Goal: Information Seeking & Learning: Compare options

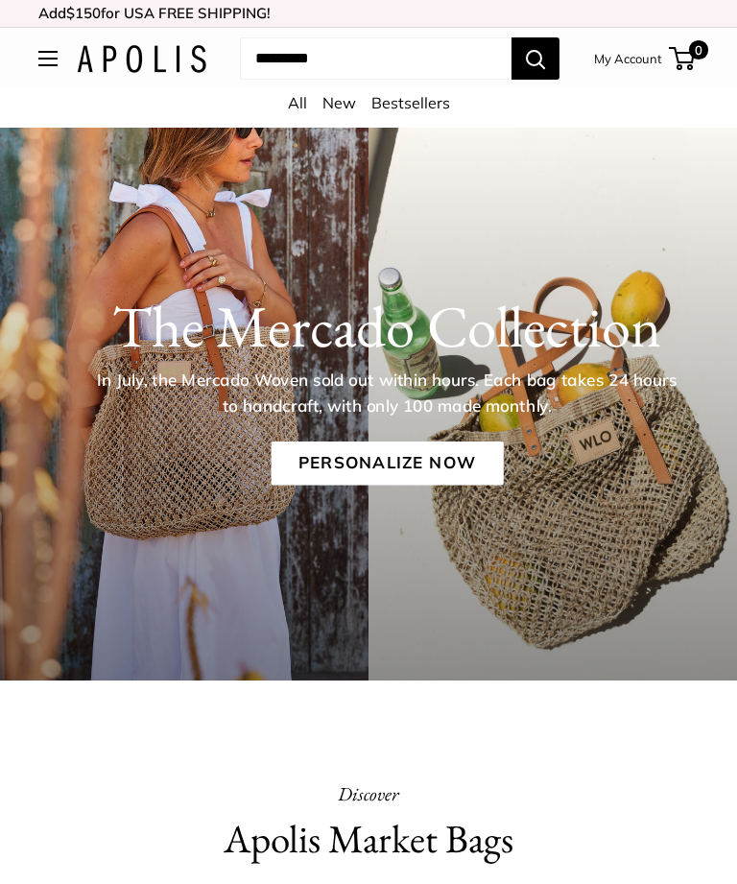
click at [282, 104] on div "All New Bestsellers" at bounding box center [368, 108] width 737 height 38
click at [290, 101] on link "All" at bounding box center [297, 102] width 19 height 19
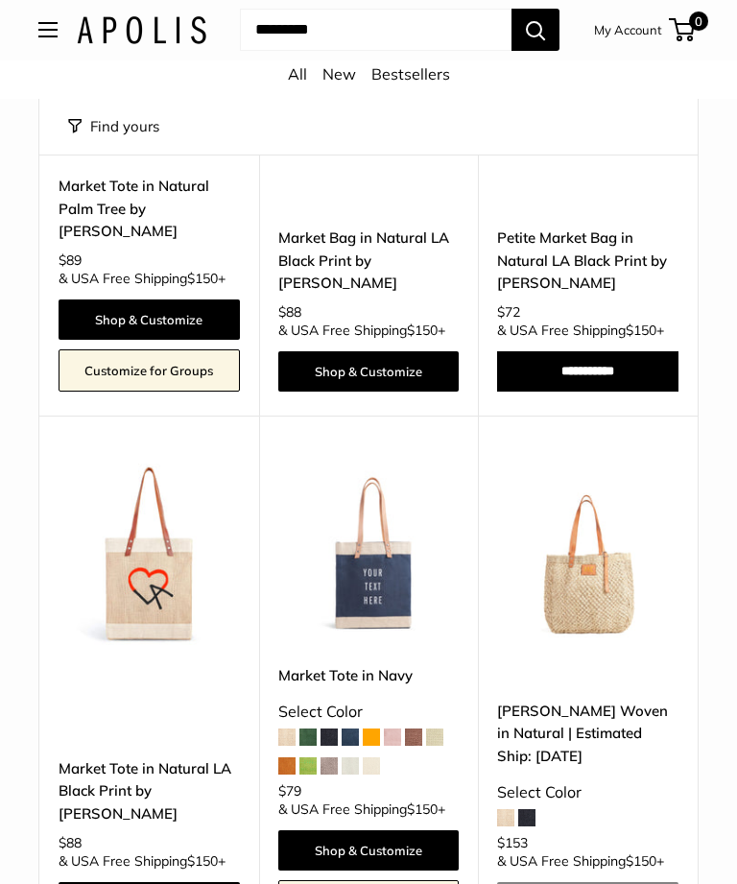
scroll to position [7810, 0]
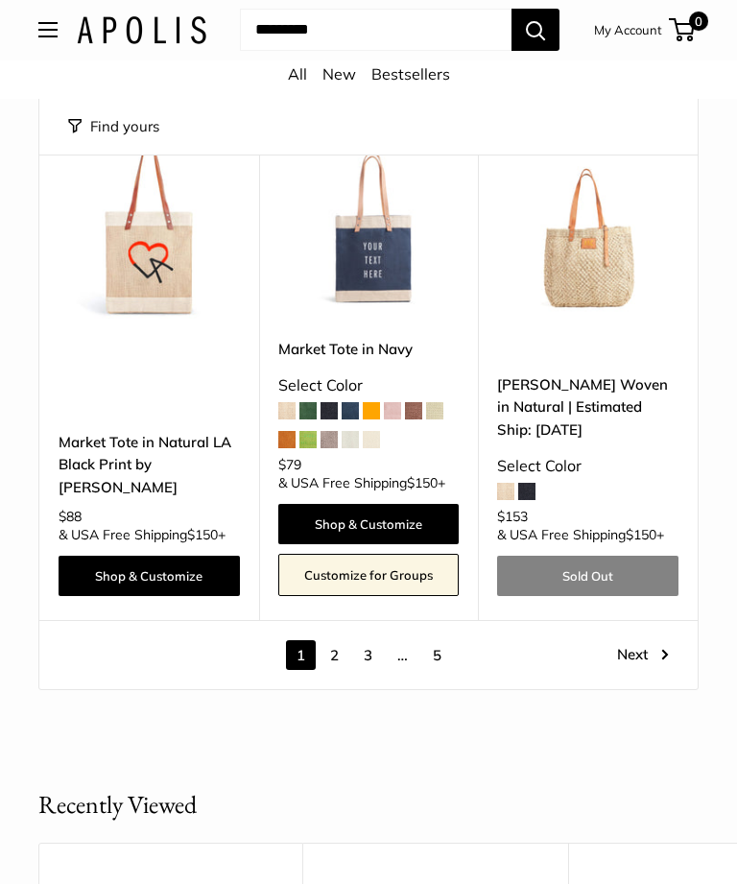
click at [640, 641] on link "Next" at bounding box center [643, 656] width 52 height 30
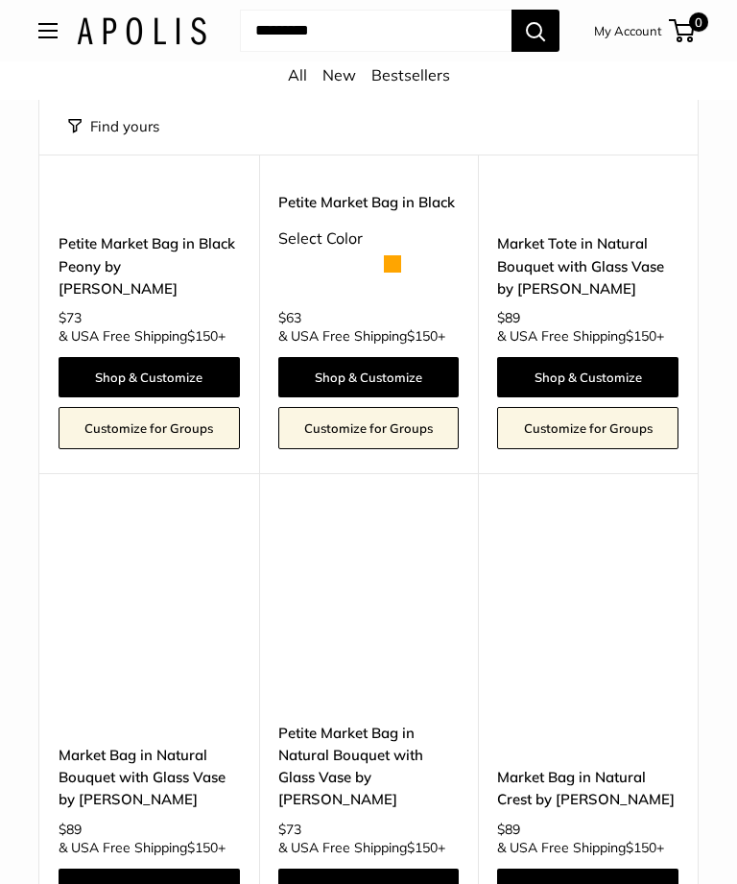
scroll to position [51, 0]
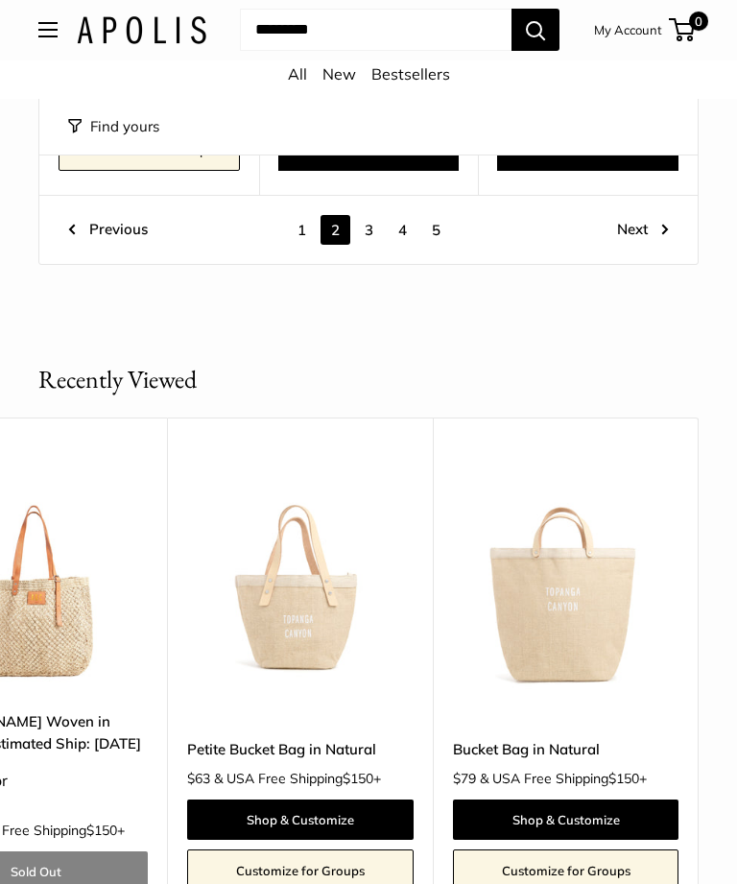
scroll to position [8119, 0]
click at [594, 551] on img at bounding box center [566, 579] width 226 height 226
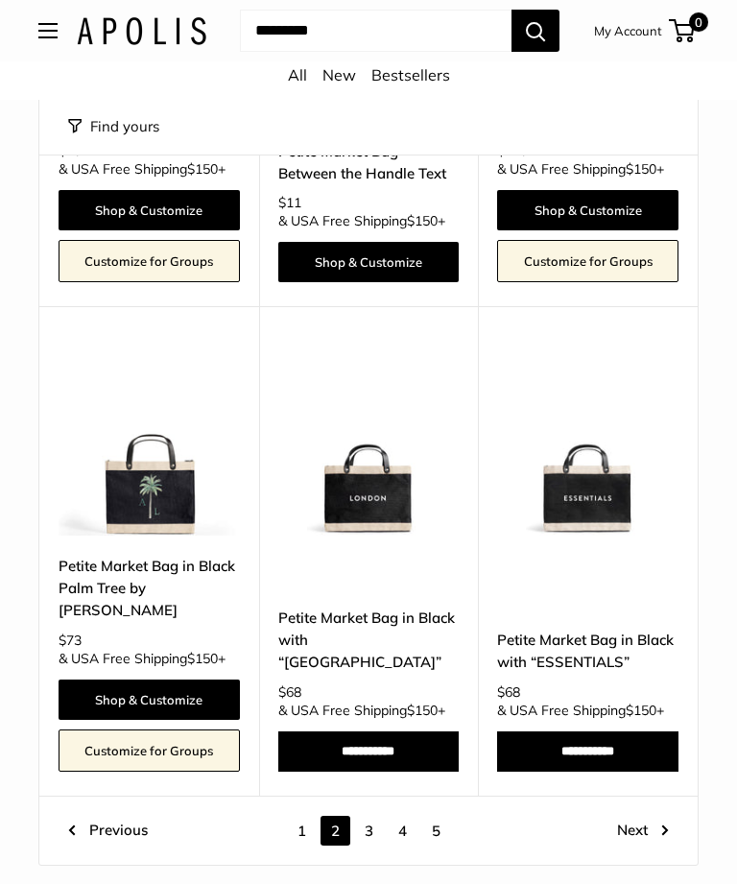
scroll to position [7522, 0]
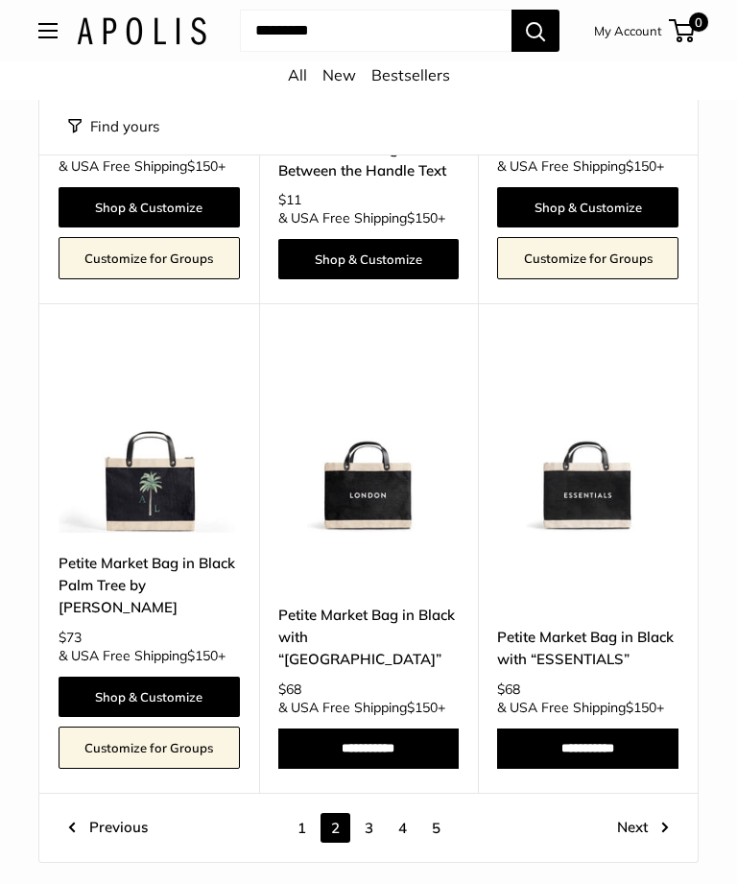
click at [647, 813] on link "Next" at bounding box center [643, 828] width 52 height 30
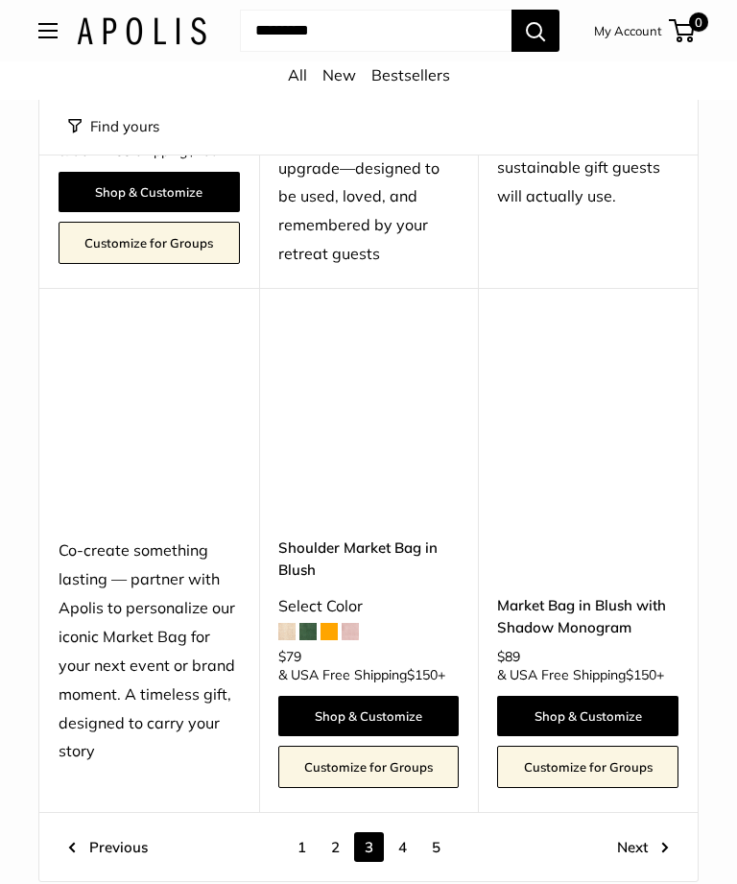
scroll to position [7641, 0]
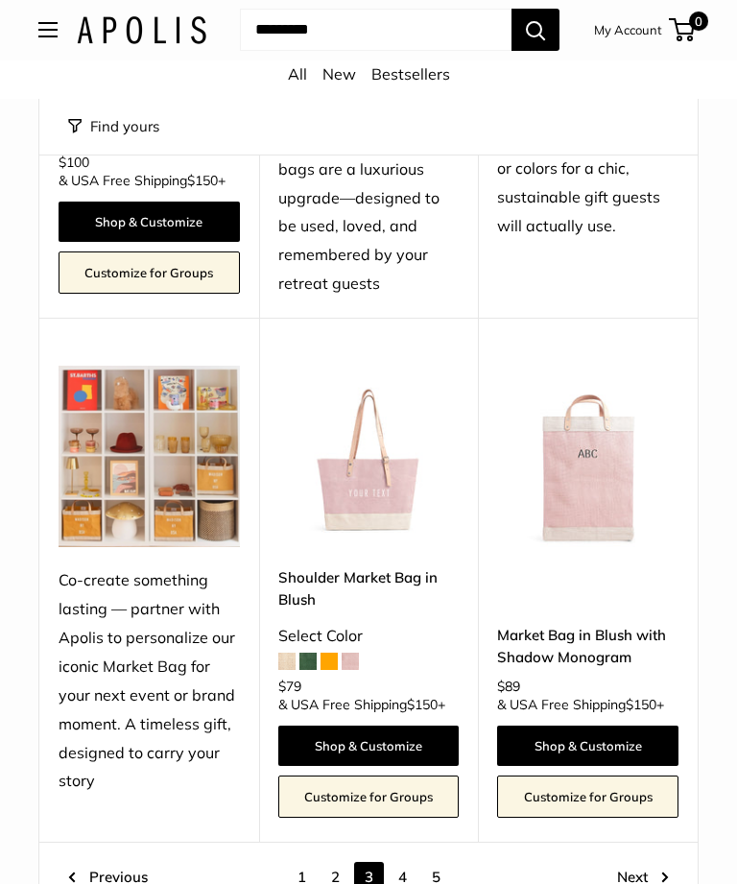
click at [646, 863] on link "Next" at bounding box center [643, 878] width 52 height 30
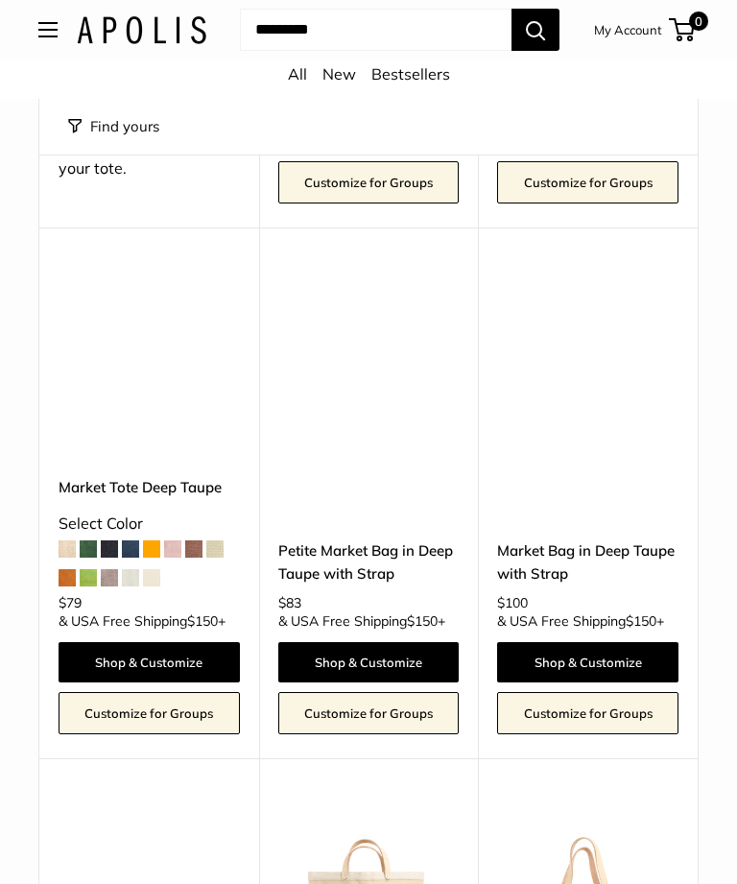
scroll to position [2747, 0]
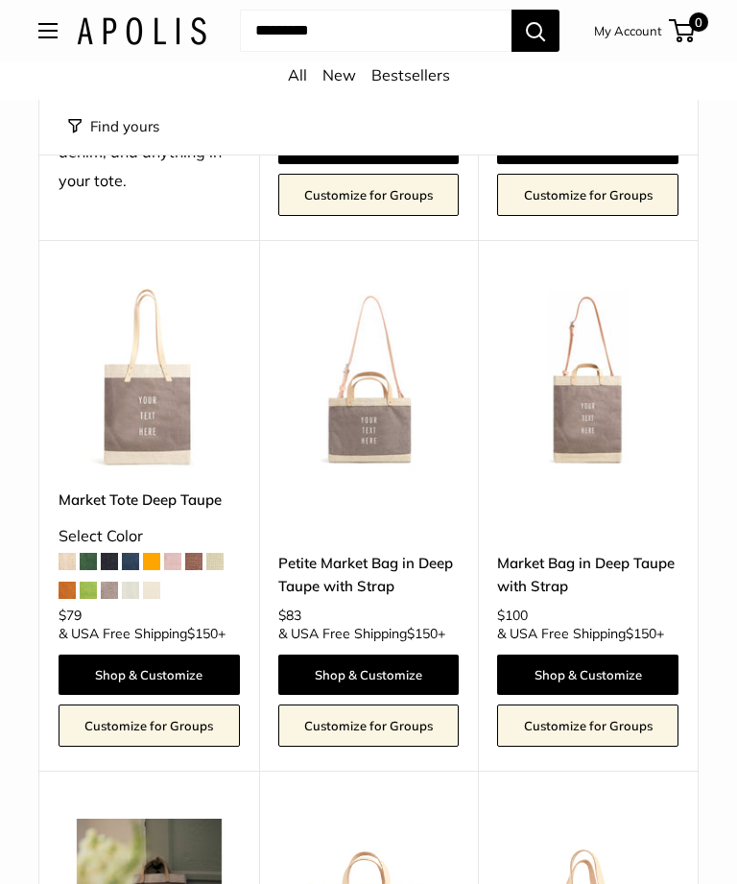
click at [138, 414] on img at bounding box center [149, 378] width 181 height 181
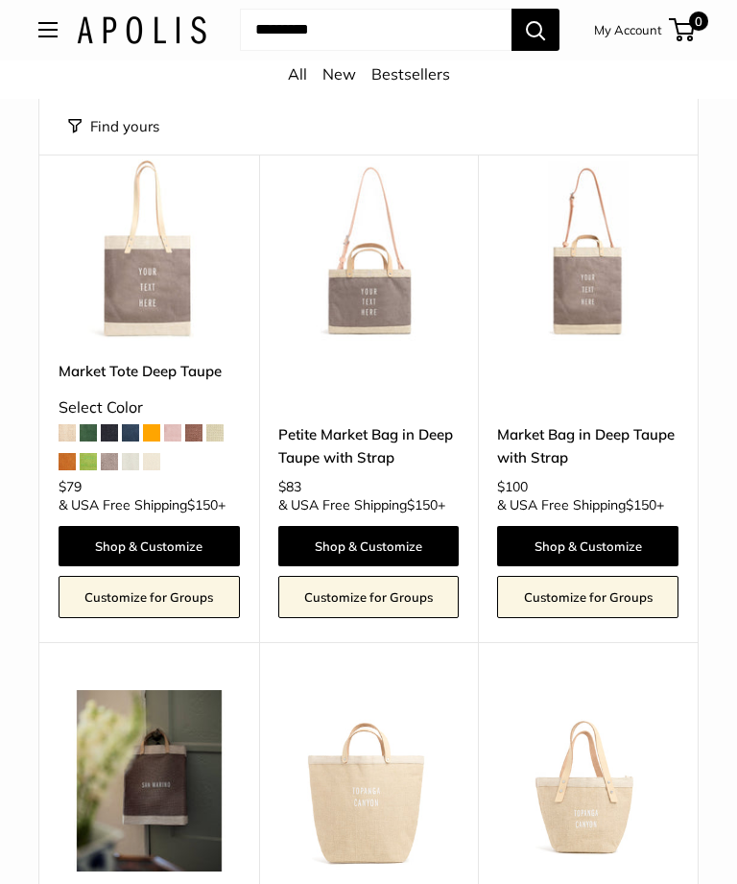
scroll to position [2874, 0]
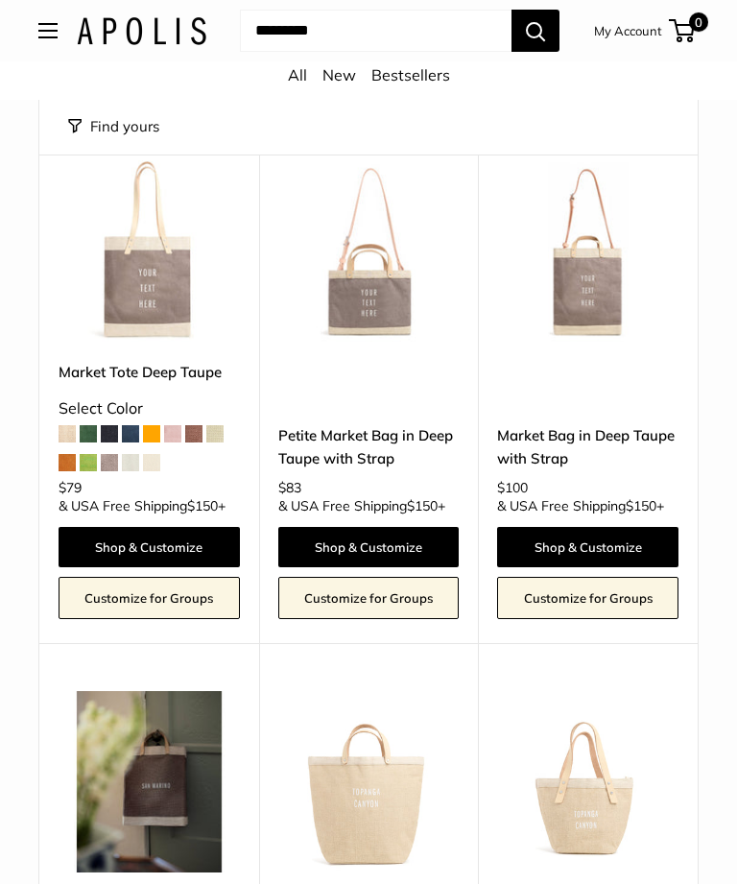
click at [613, 303] on img at bounding box center [587, 250] width 181 height 181
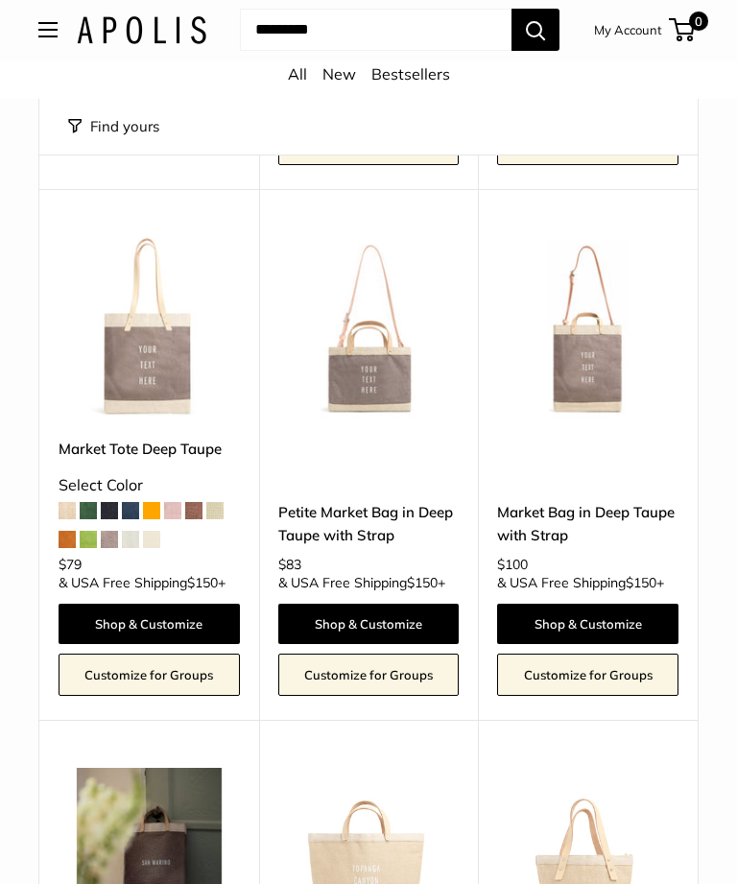
scroll to position [2795, 0]
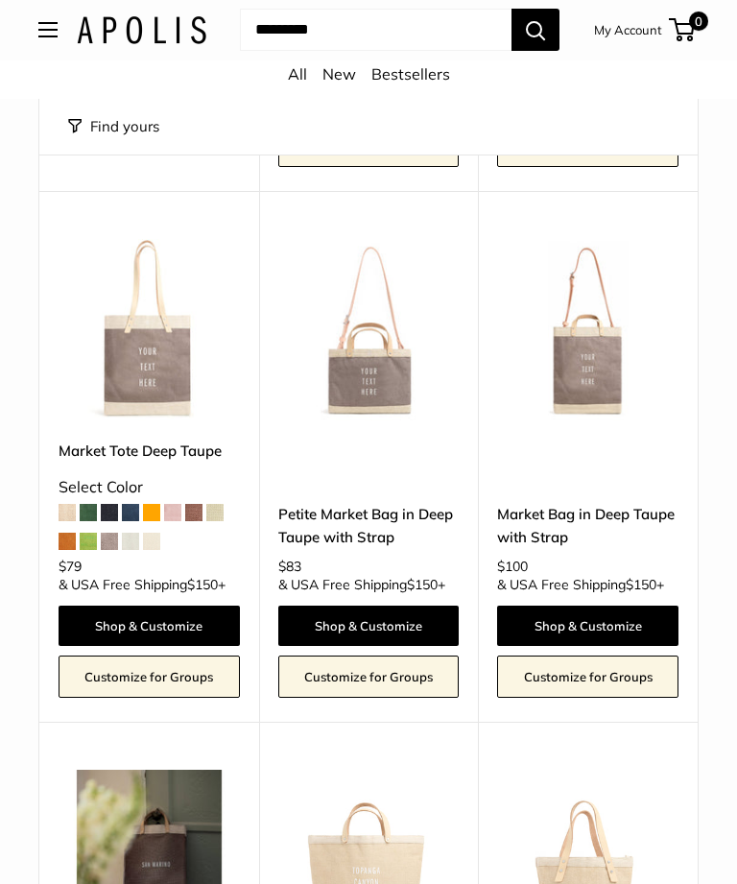
click at [158, 349] on img at bounding box center [149, 330] width 181 height 181
click at [607, 339] on img at bounding box center [587, 329] width 181 height 181
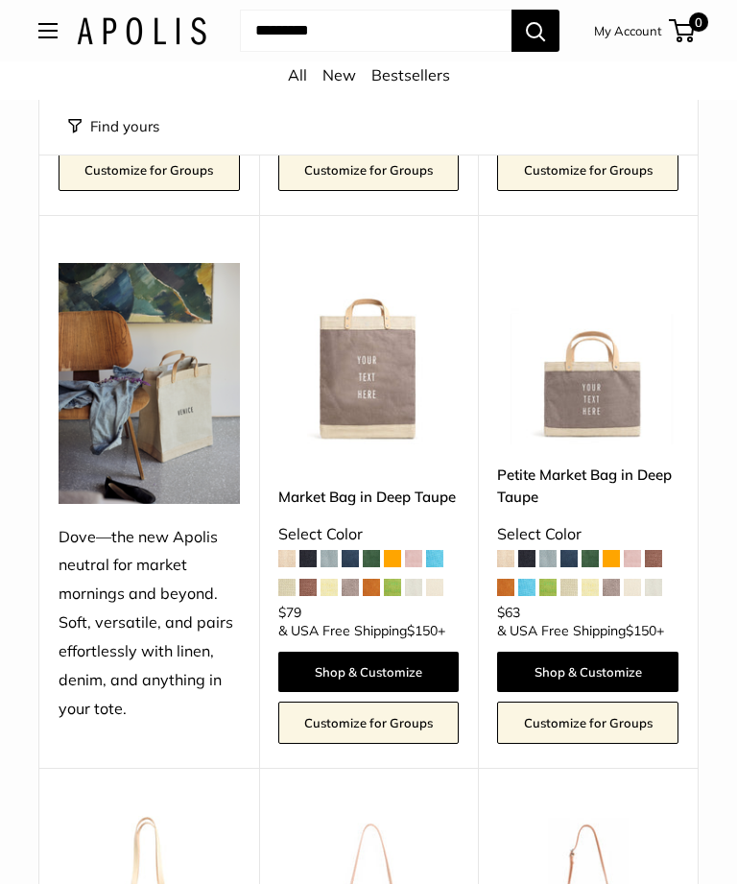
scroll to position [2220, 0]
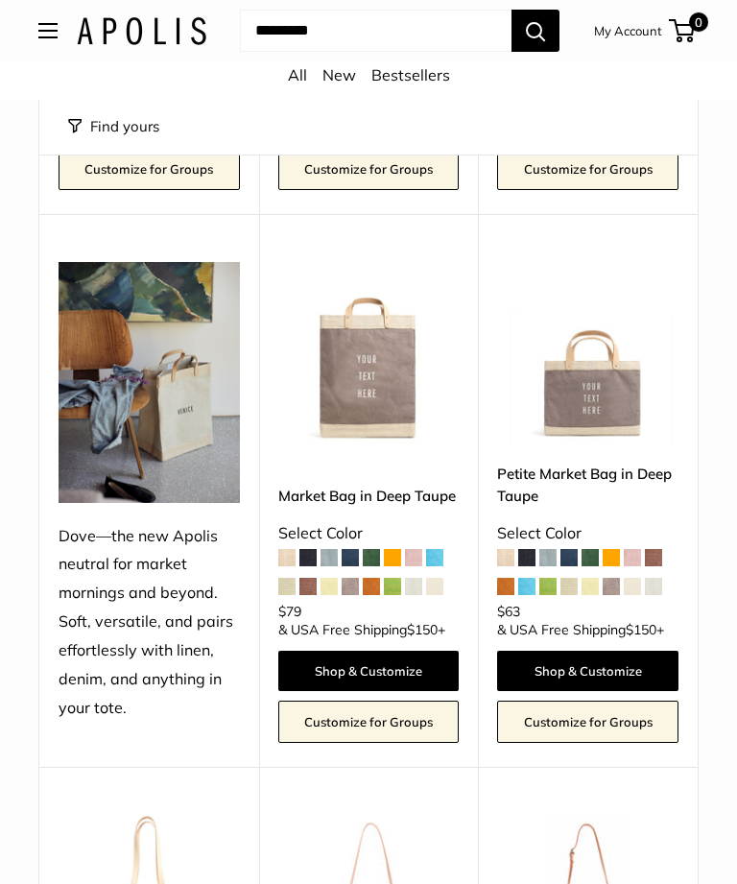
click at [392, 346] on img at bounding box center [368, 352] width 181 height 181
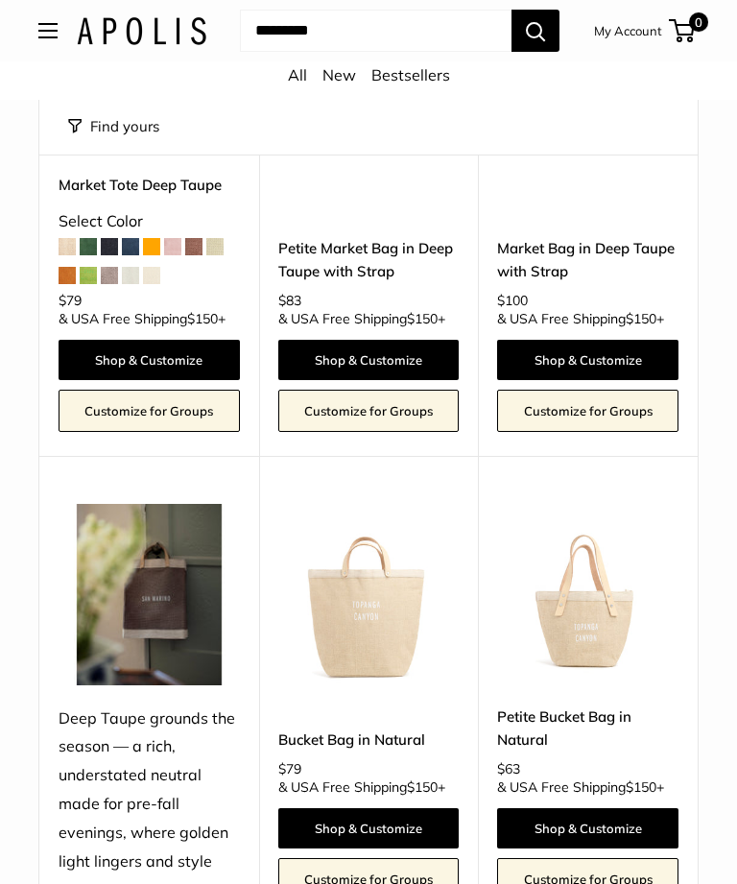
scroll to position [3074, 0]
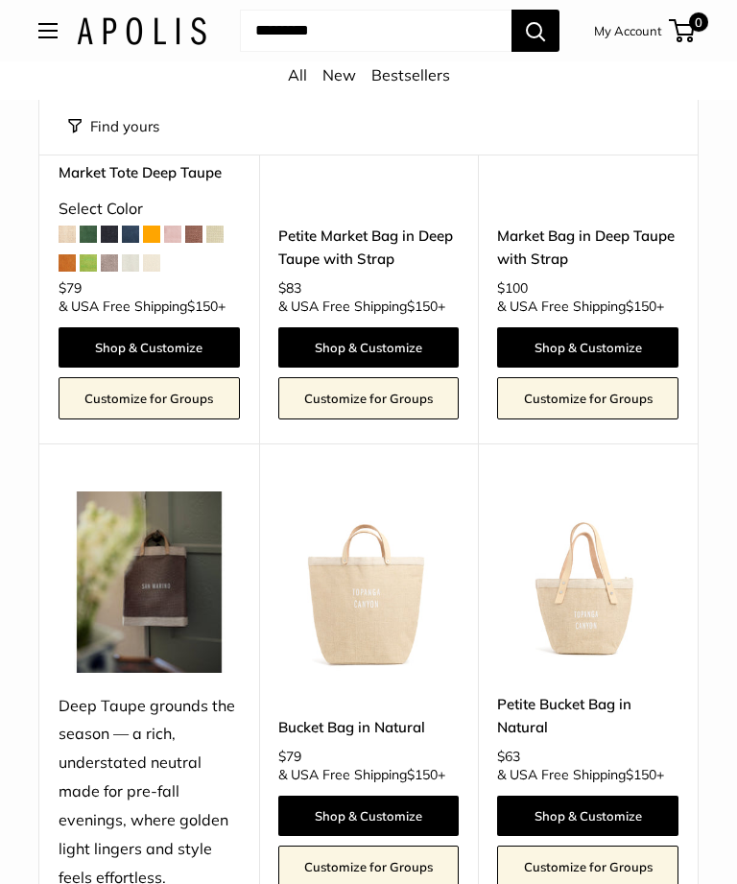
click at [387, 569] on img at bounding box center [368, 581] width 181 height 181
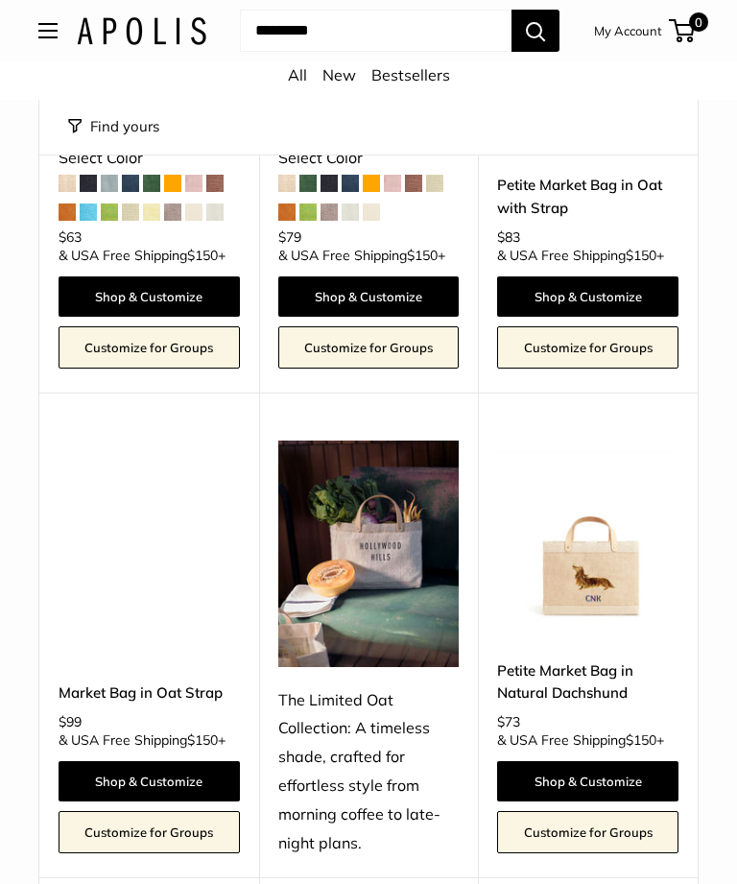
scroll to position [5137, 0]
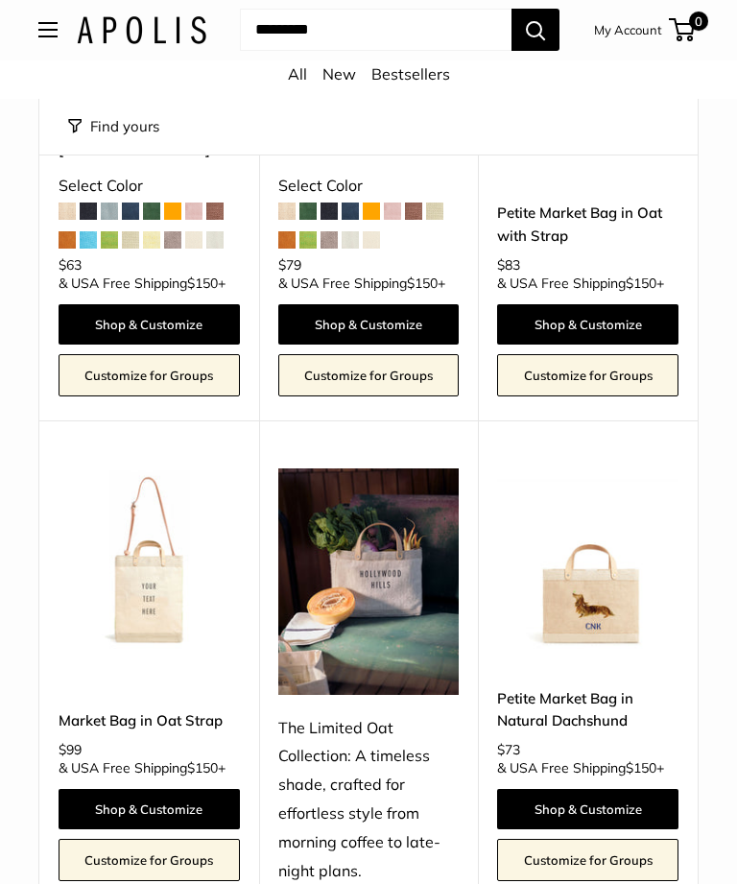
click at [169, 491] on img at bounding box center [149, 559] width 181 height 181
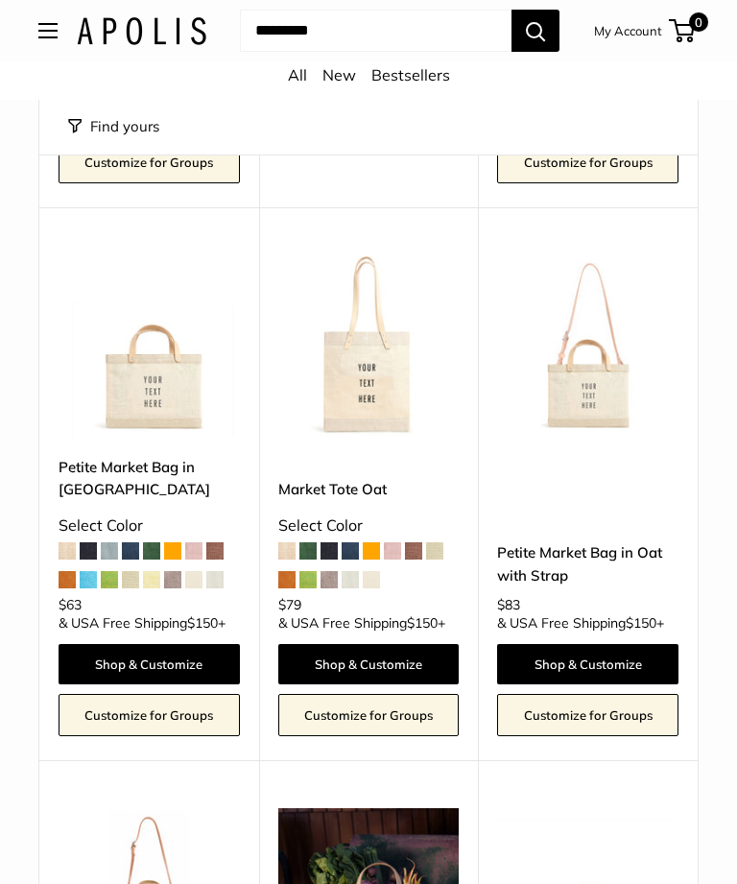
scroll to position [4797, 0]
click at [388, 308] on img at bounding box center [368, 346] width 181 height 181
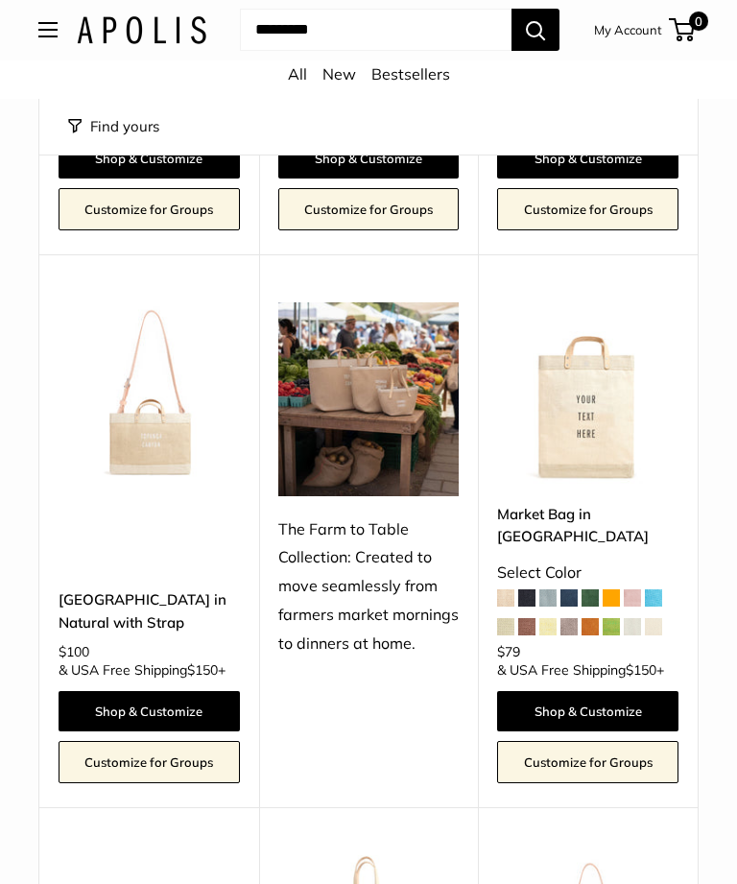
scroll to position [4196, 0]
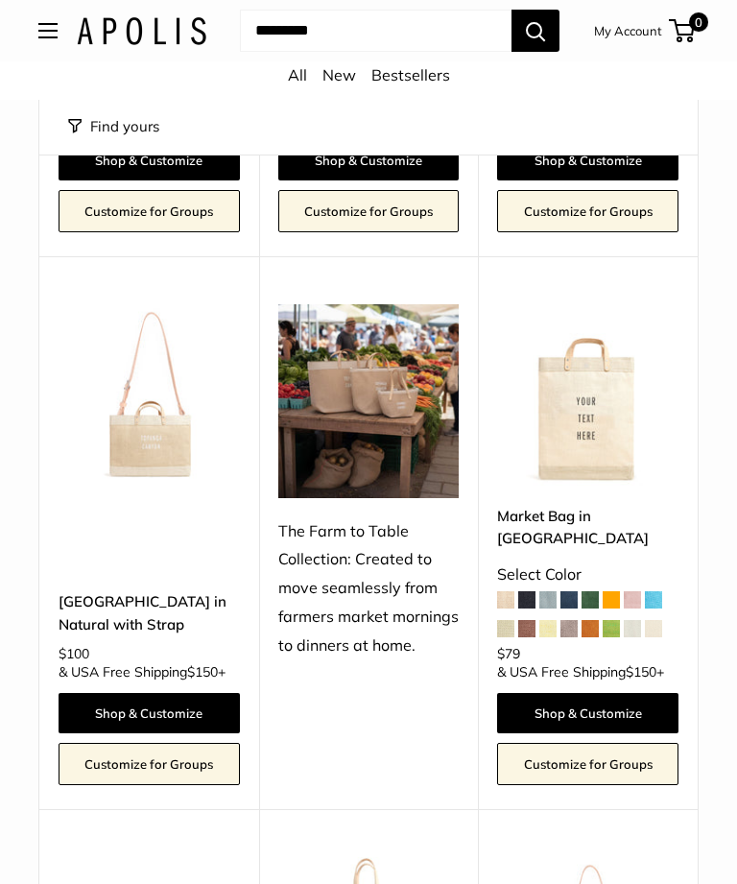
click at [610, 366] on img at bounding box center [587, 394] width 181 height 181
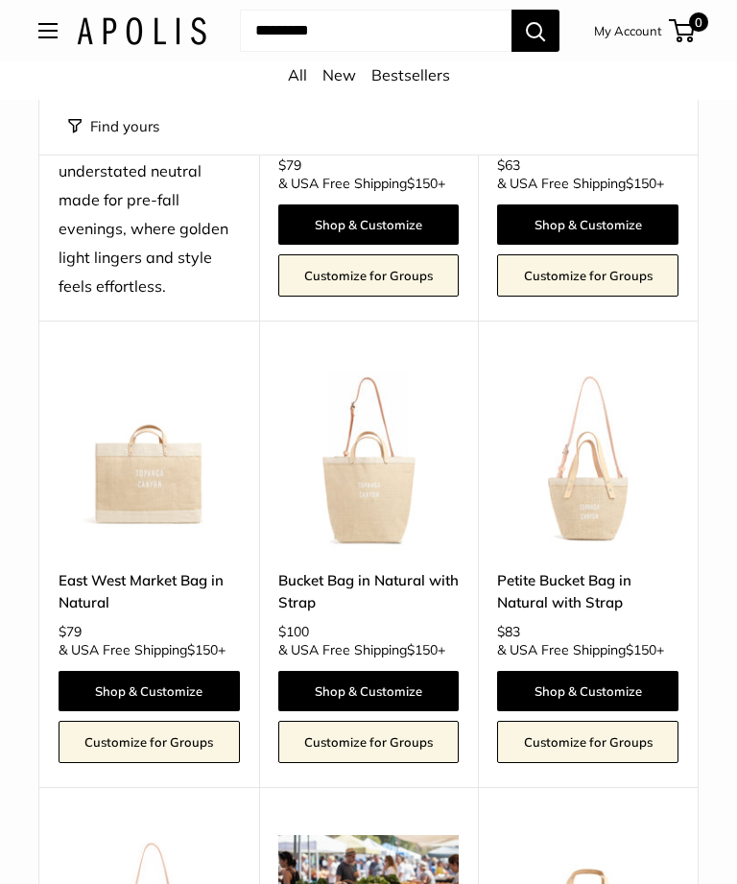
scroll to position [3664, 0]
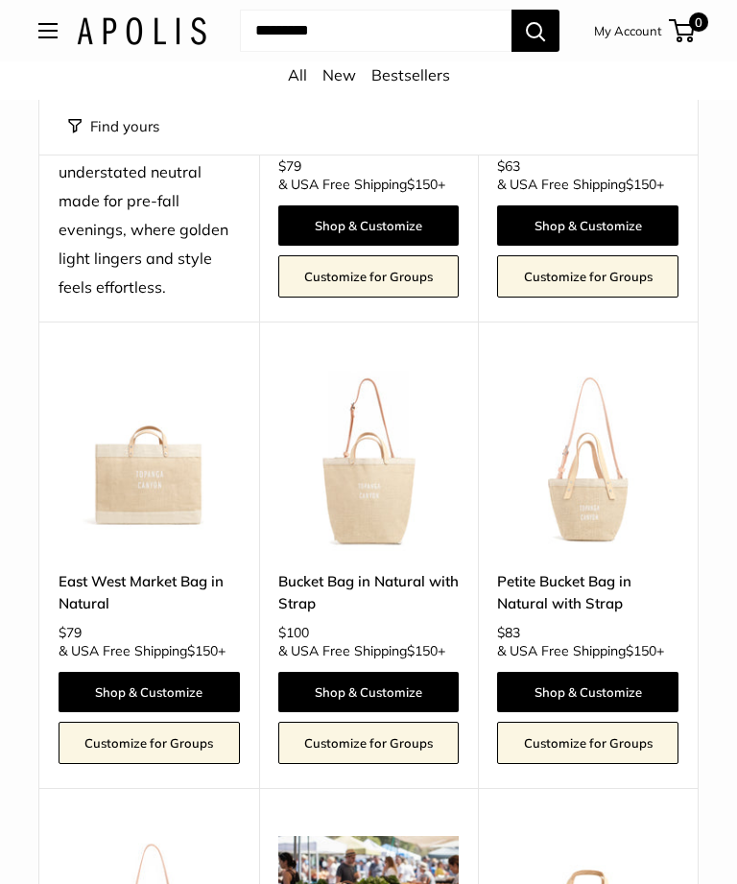
click at [393, 417] on img at bounding box center [368, 460] width 181 height 181
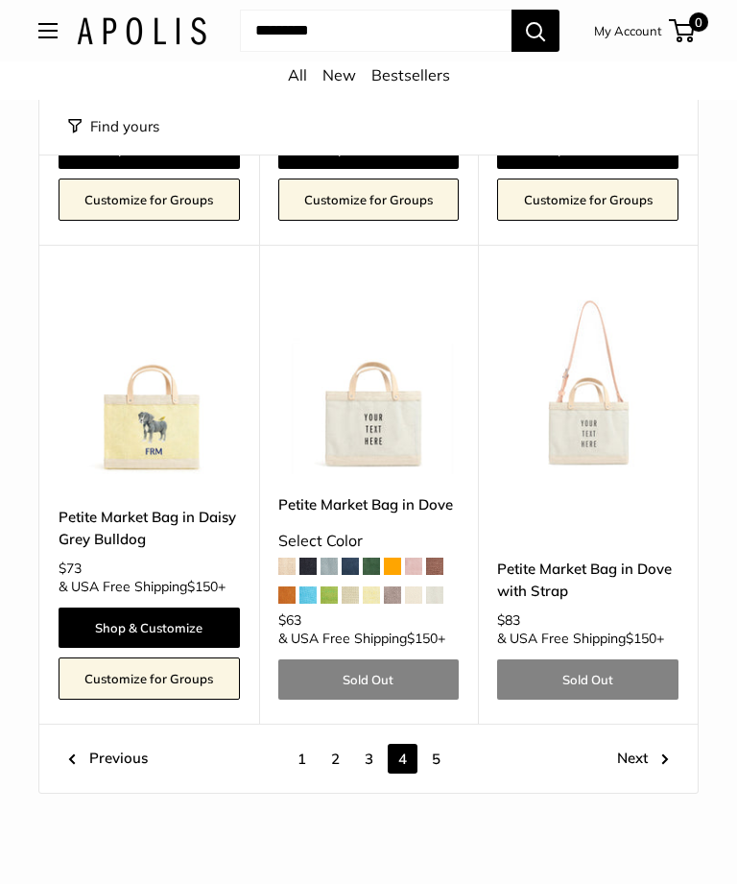
scroll to position [7831, 0]
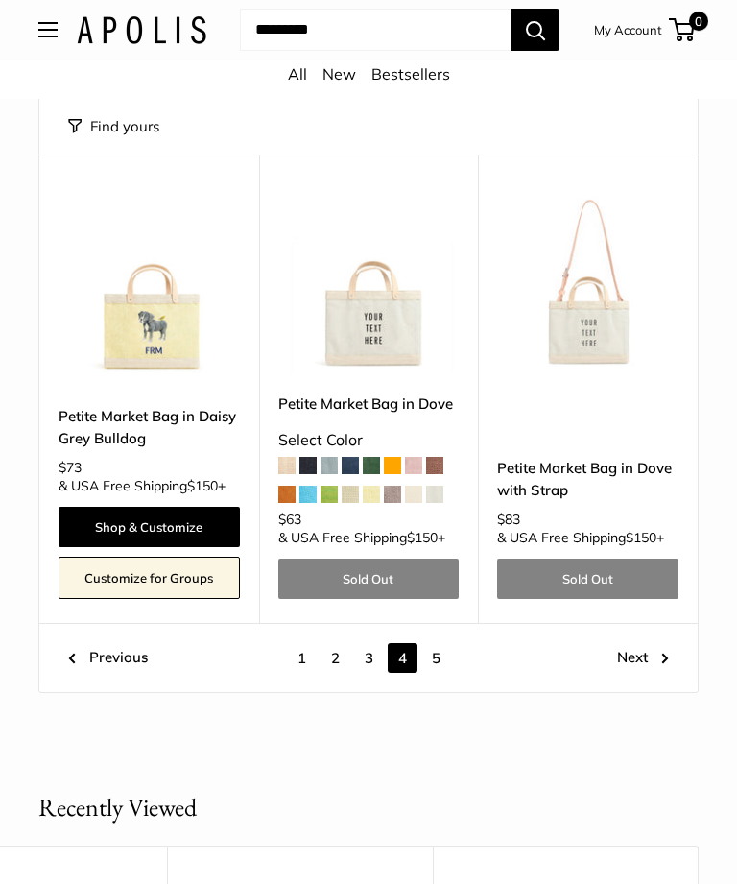
click at [296, 644] on link "1" at bounding box center [302, 659] width 30 height 30
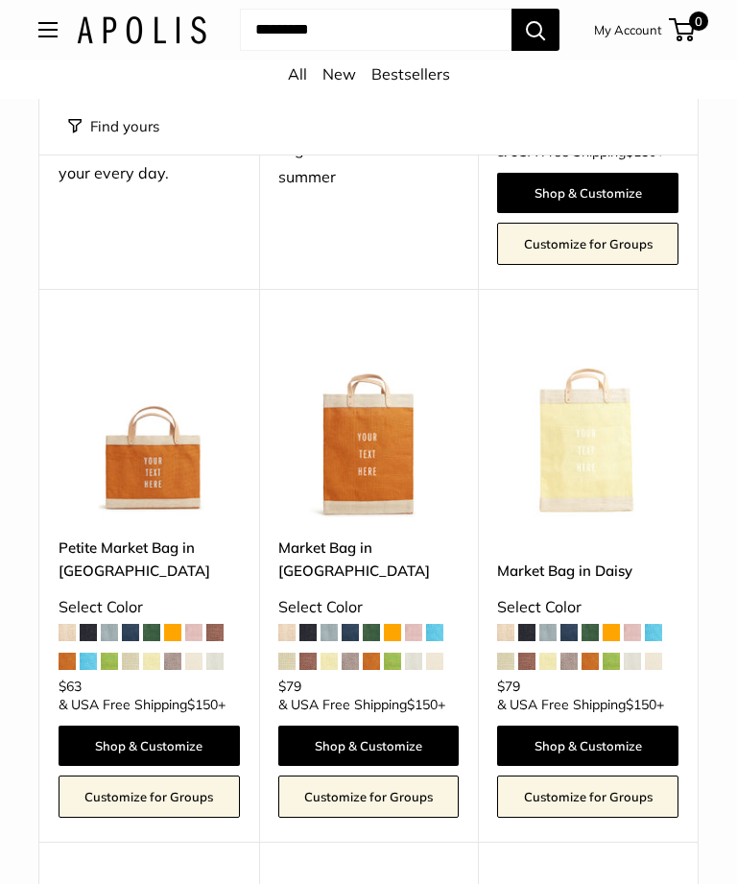
scroll to position [2210, 0]
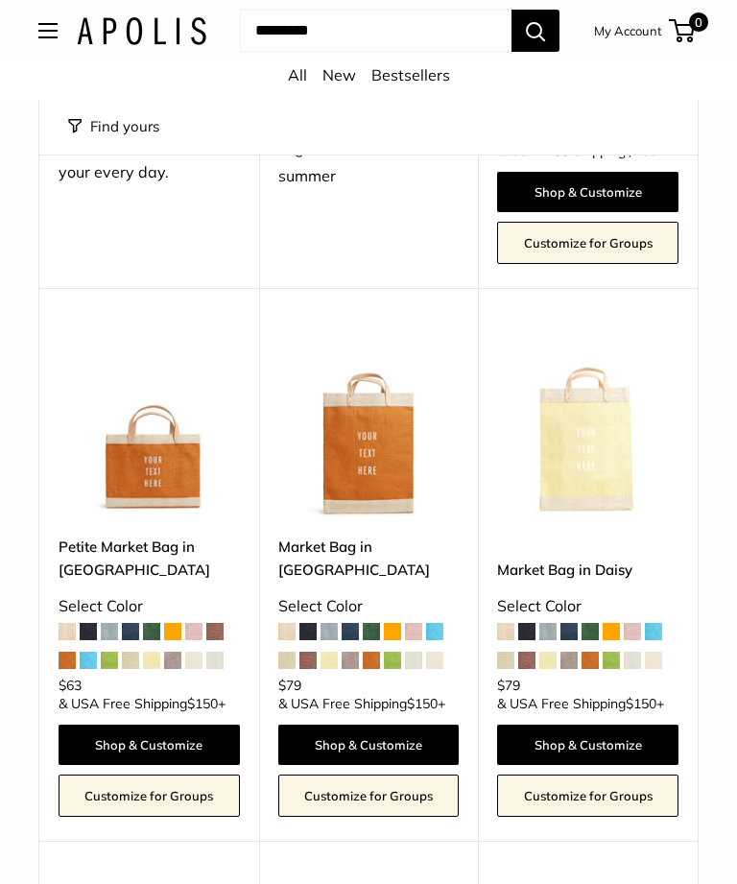
click at [605, 431] on img at bounding box center [587, 426] width 181 height 181
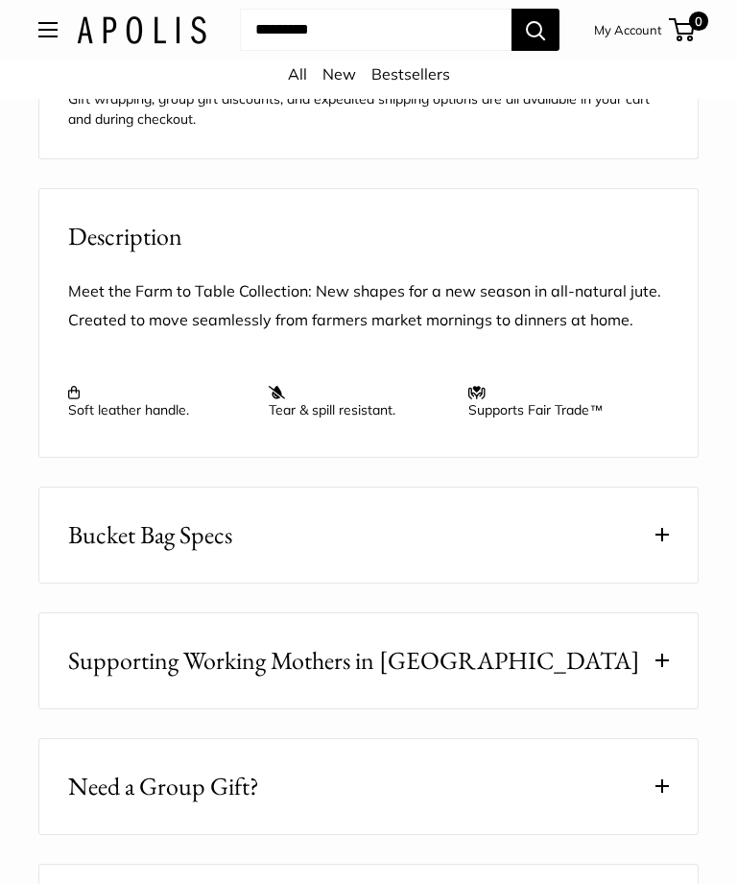
scroll to position [1900, 0]
click at [662, 572] on button "Bucket Bag Specs" at bounding box center [368, 535] width 658 height 95
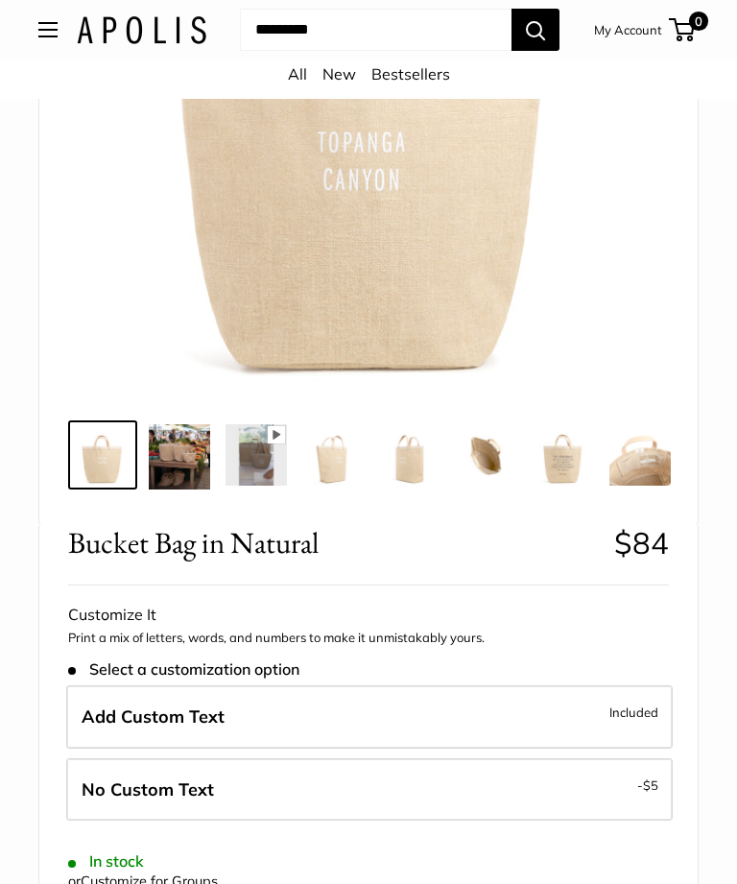
click at [490, 465] on img at bounding box center [486, 455] width 61 height 61
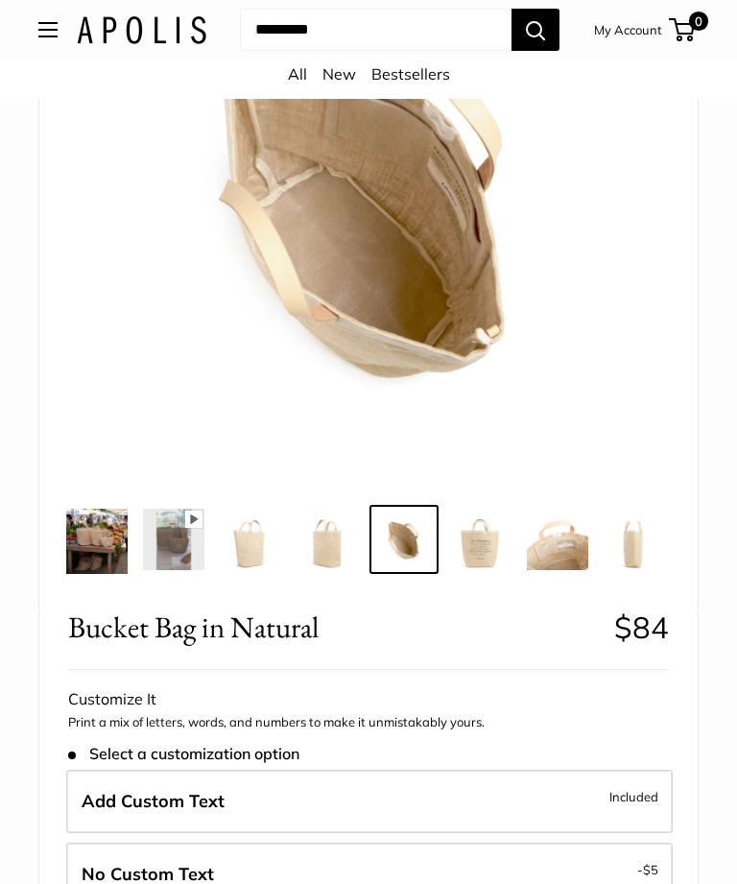
scroll to position [298, 0]
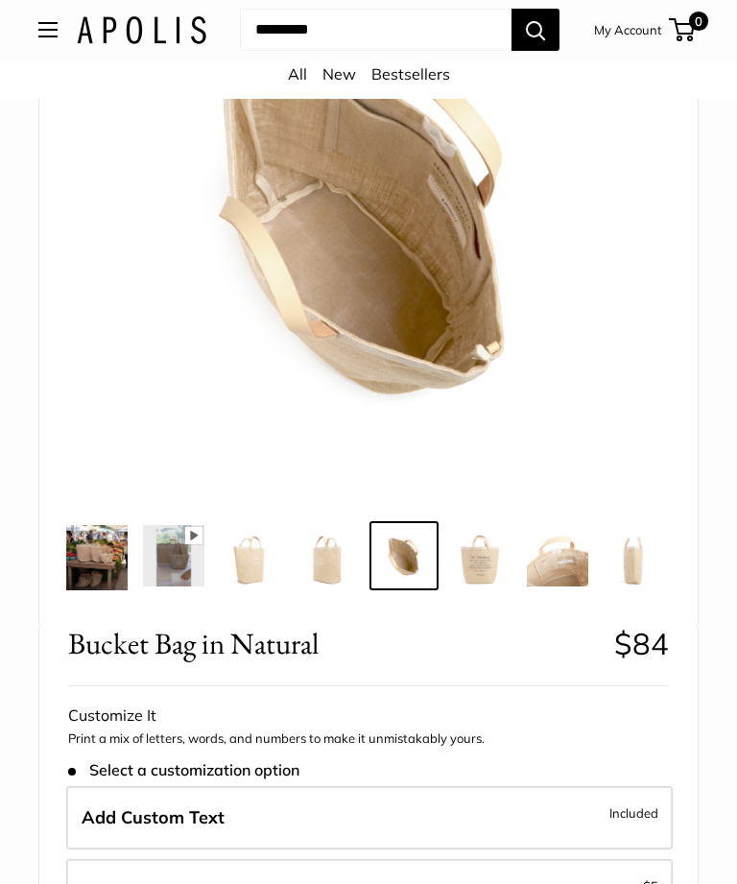
click at [328, 574] on img at bounding box center [327, 556] width 61 height 61
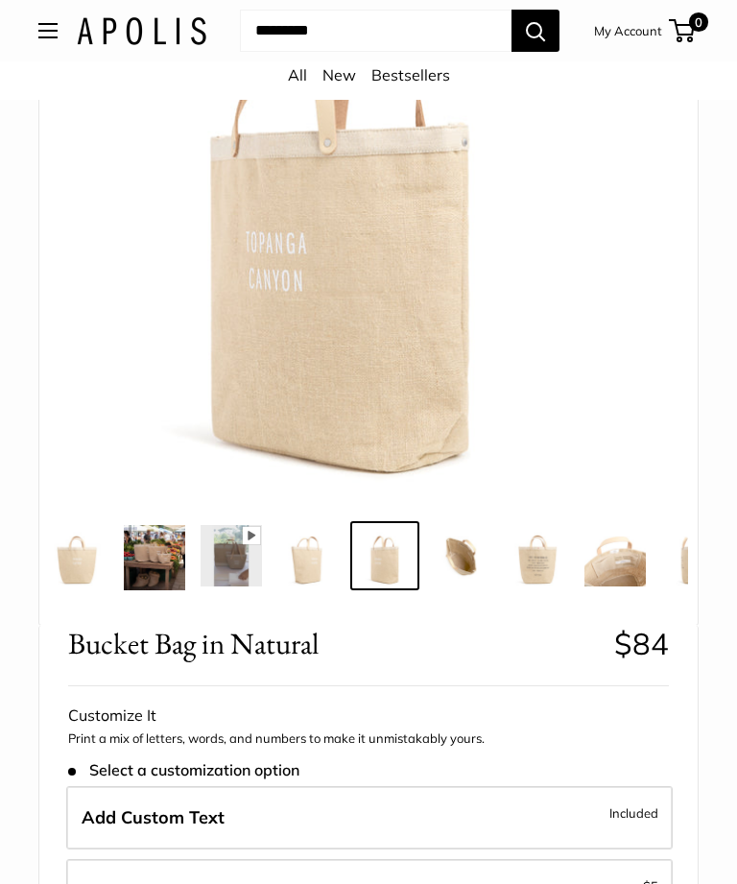
scroll to position [0, 25]
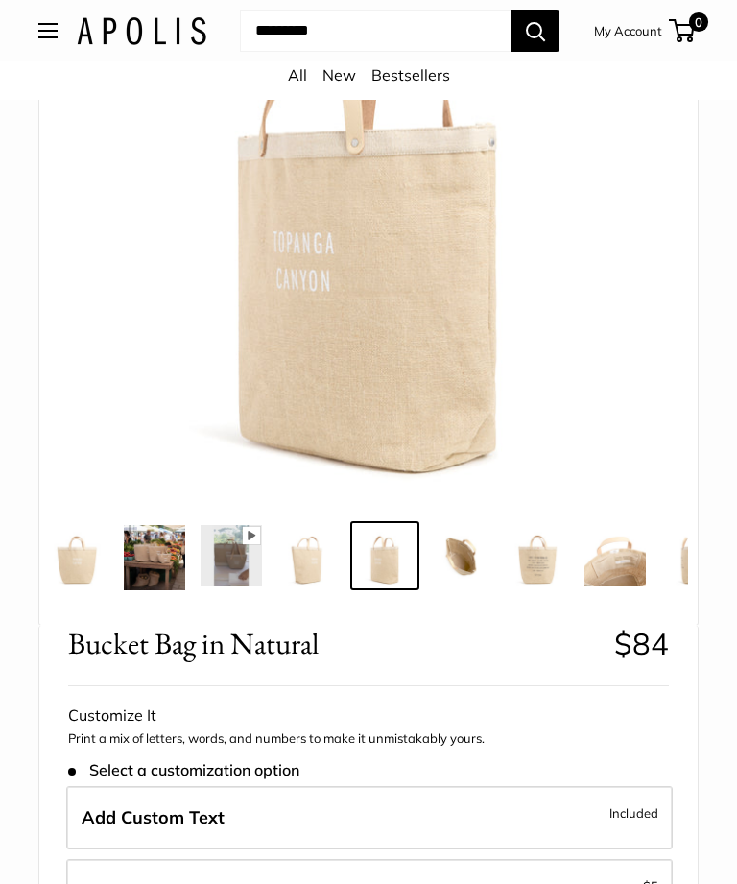
click at [301, 561] on img at bounding box center [307, 555] width 61 height 61
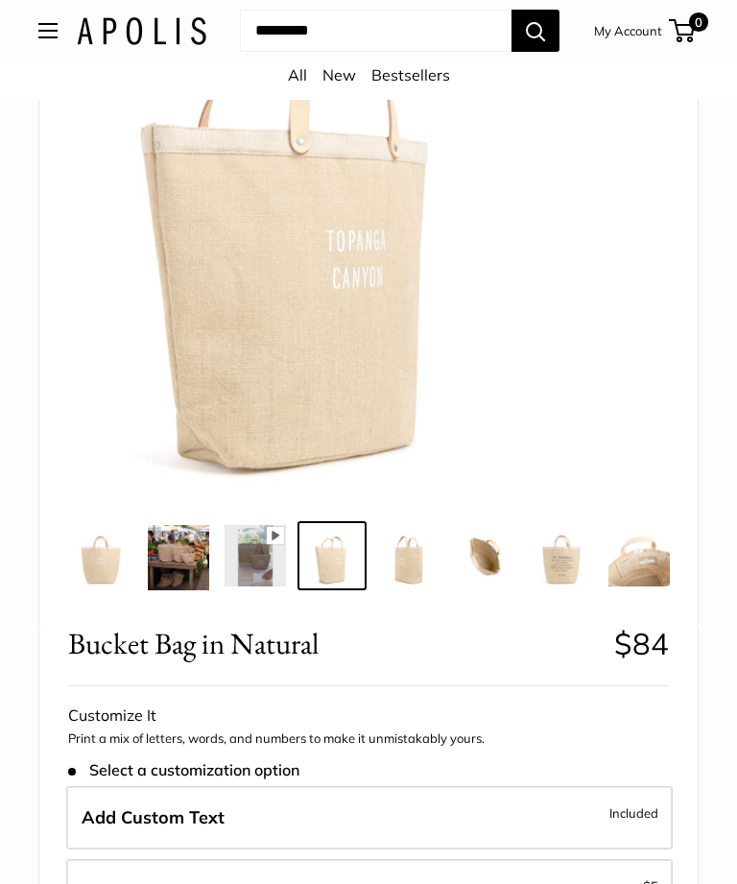
scroll to position [0, 0]
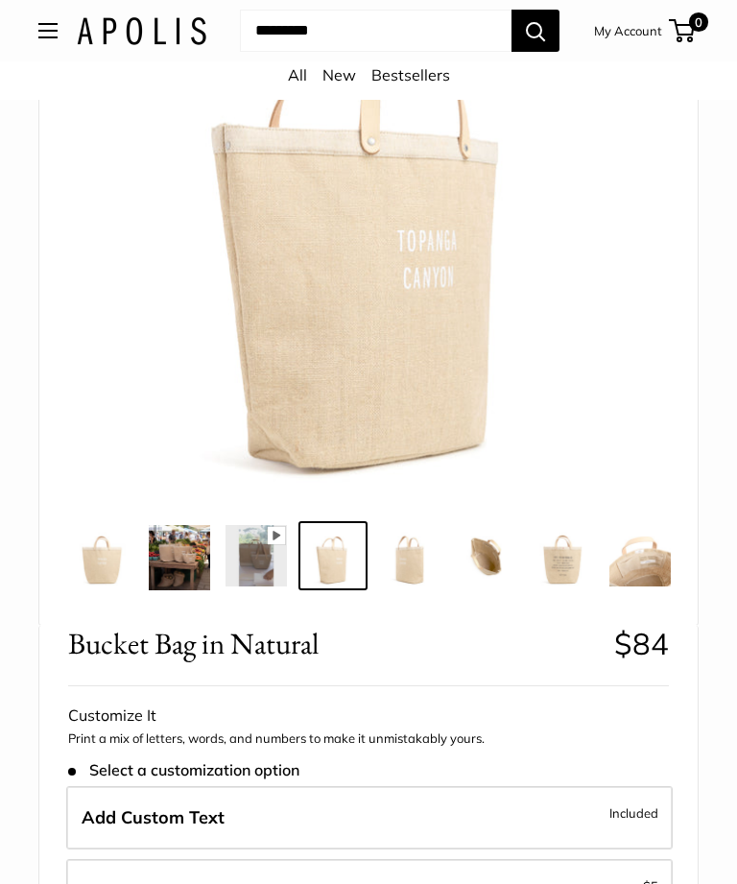
click at [112, 581] on img at bounding box center [102, 555] width 61 height 61
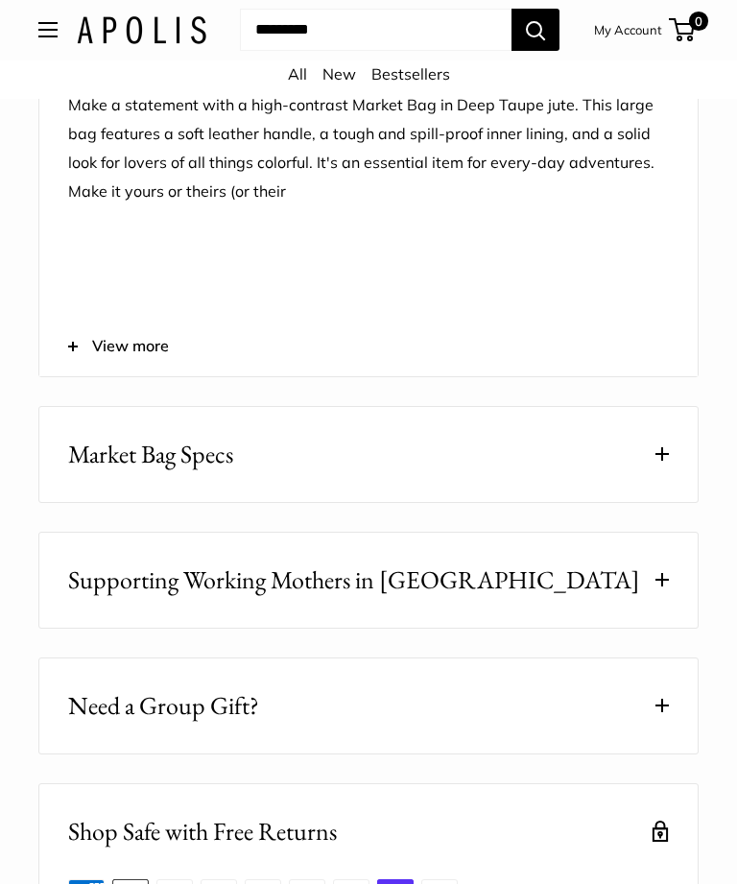
scroll to position [1899, 0]
click at [657, 480] on button "Market Bag Specs" at bounding box center [368, 454] width 658 height 95
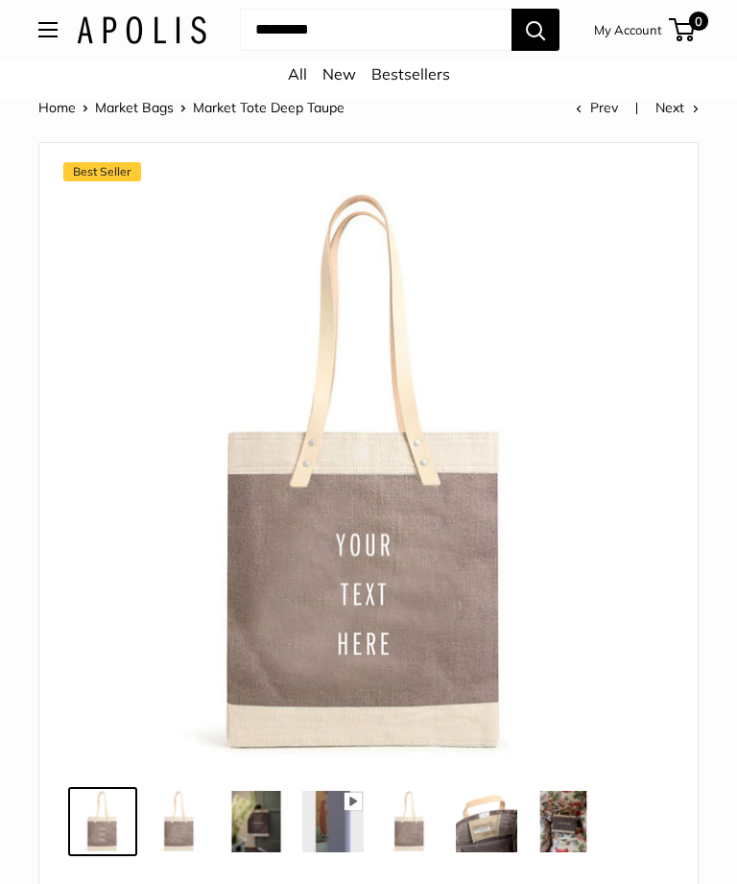
scroll to position [0, 0]
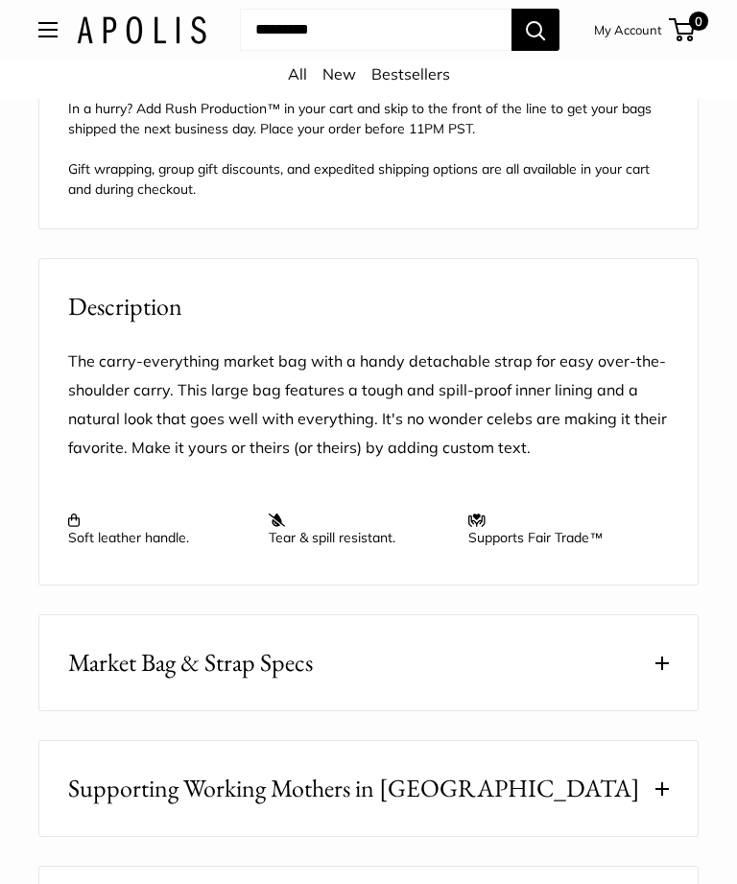
scroll to position [1677, 0]
click at [641, 678] on button "Market Bag & Strap Specs" at bounding box center [368, 662] width 658 height 95
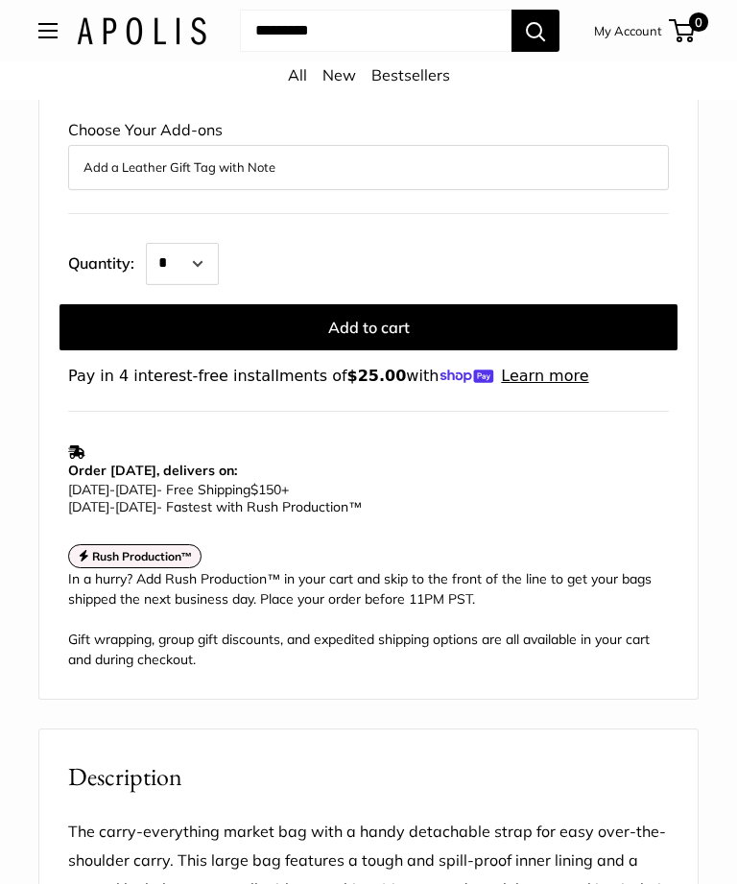
scroll to position [1197, 0]
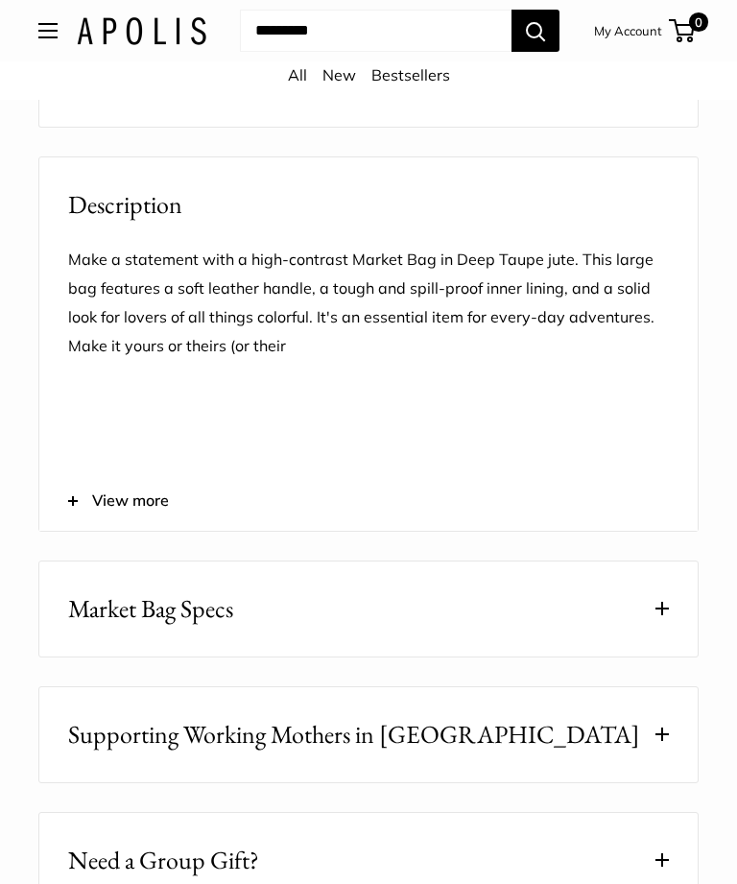
scroll to position [1809, 0]
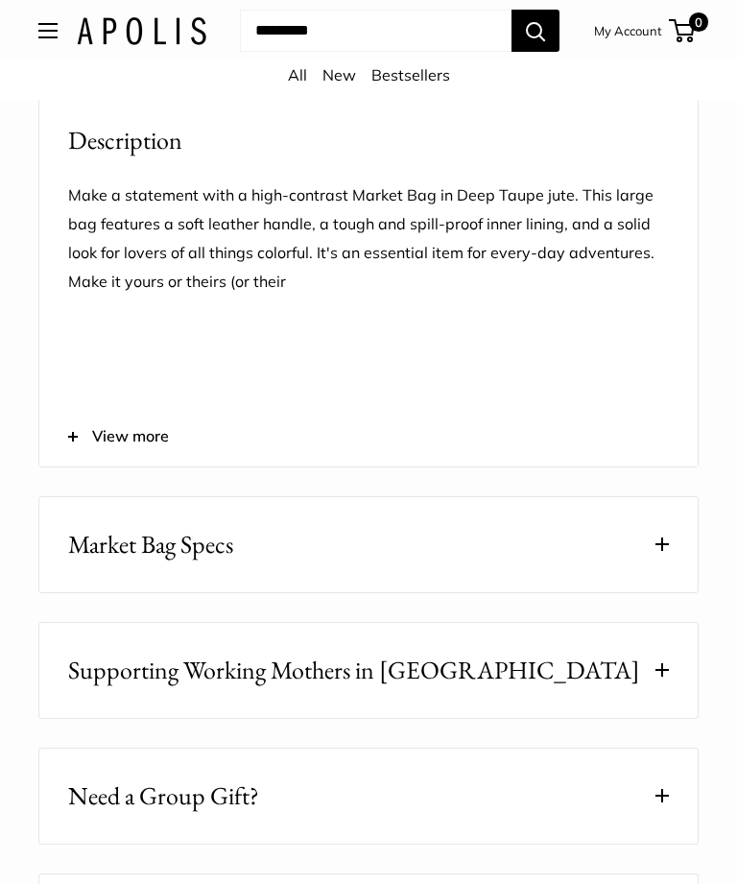
click at [586, 586] on button "Market Bag Specs" at bounding box center [368, 544] width 658 height 95
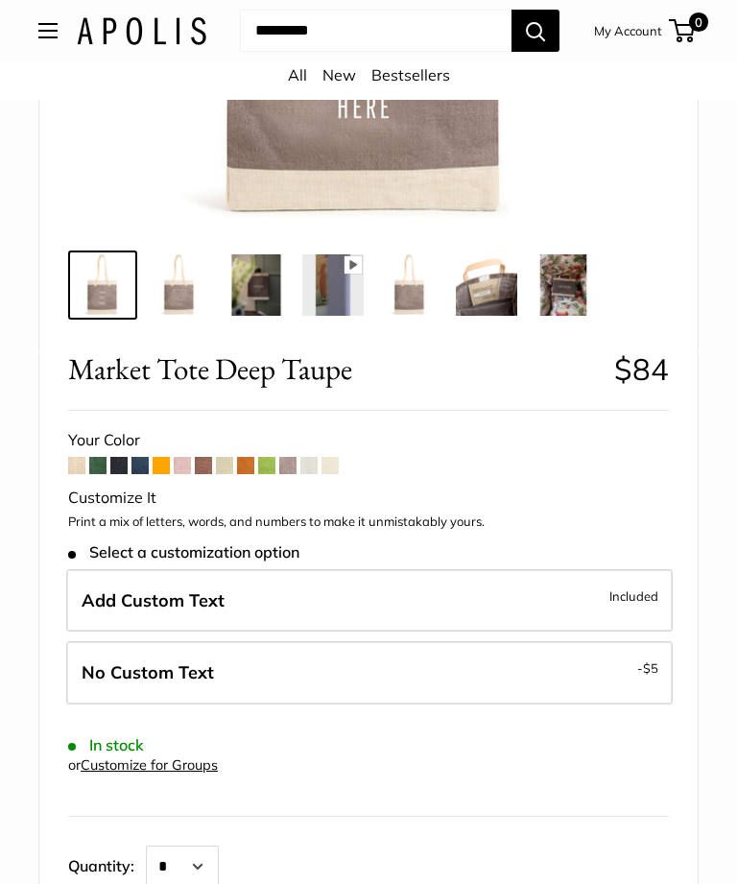
scroll to position [496, 0]
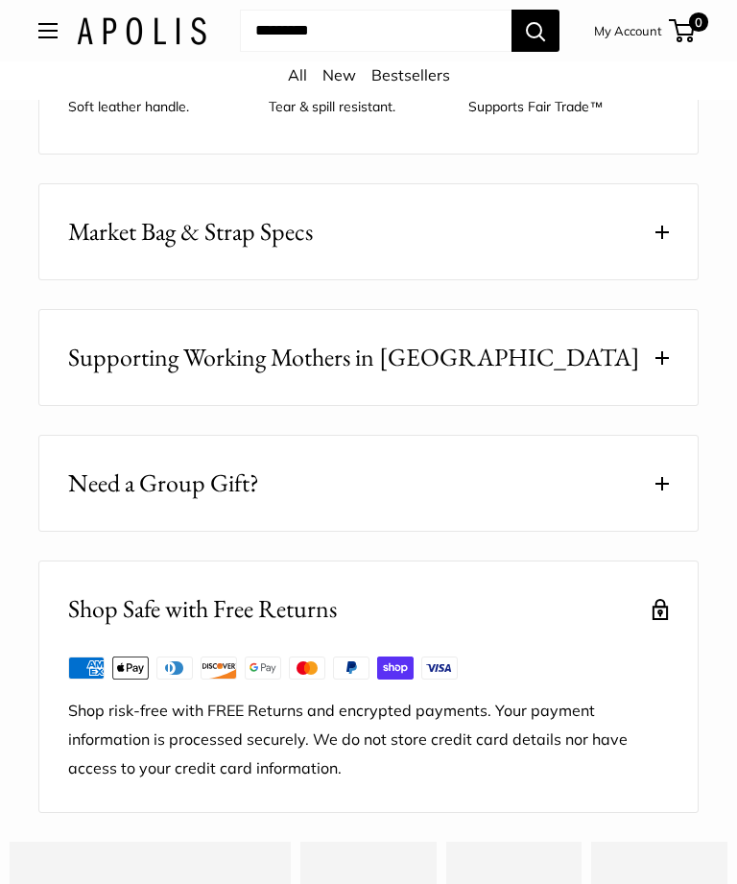
scroll to position [2059, 0]
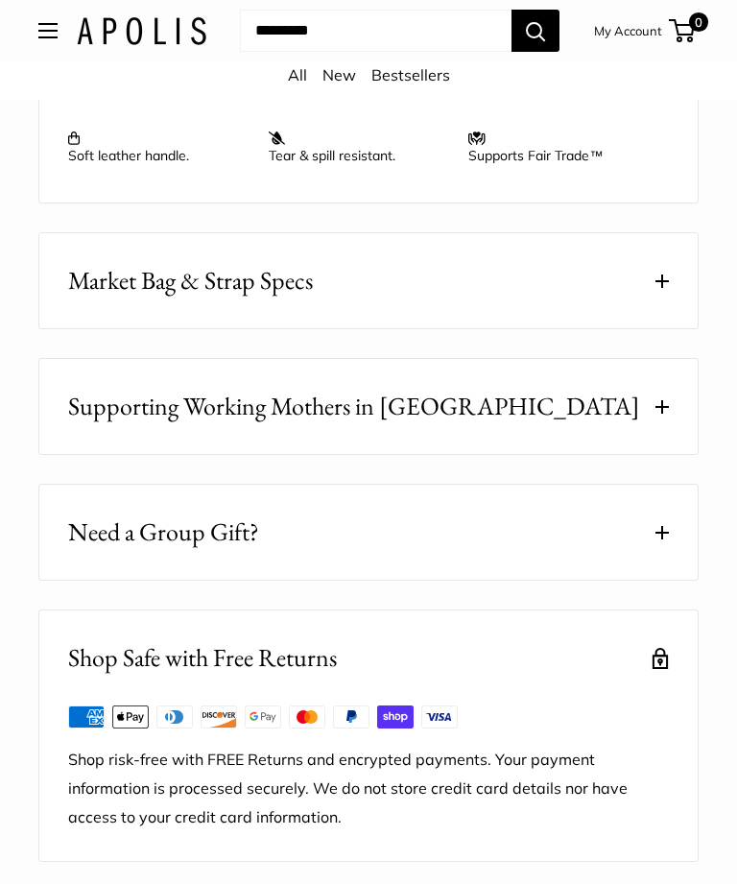
click at [597, 313] on button "Market Bag & Strap Specs" at bounding box center [368, 280] width 658 height 95
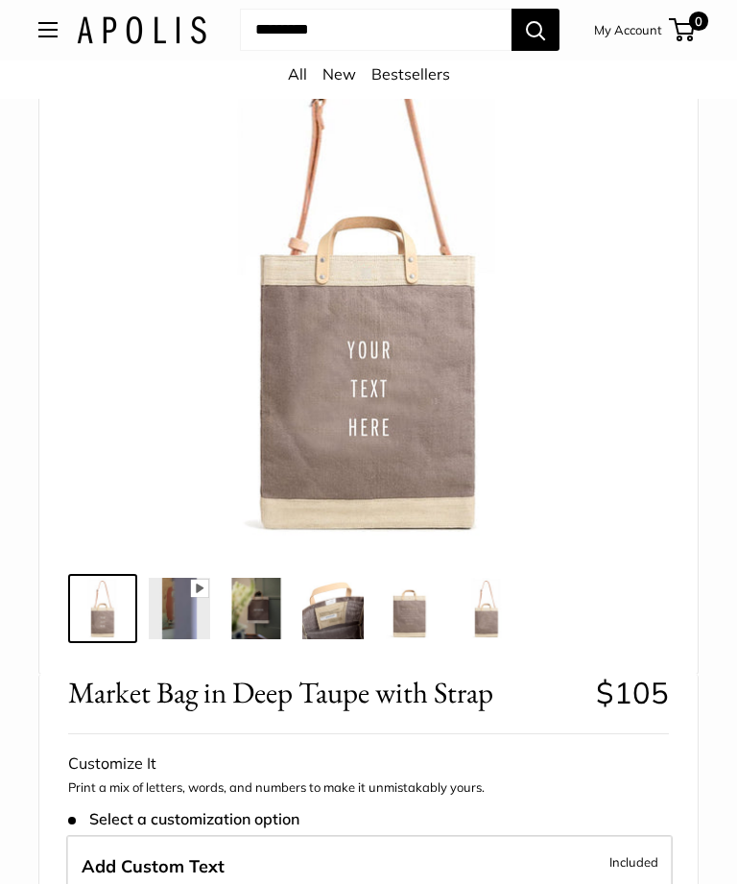
scroll to position [213, 0]
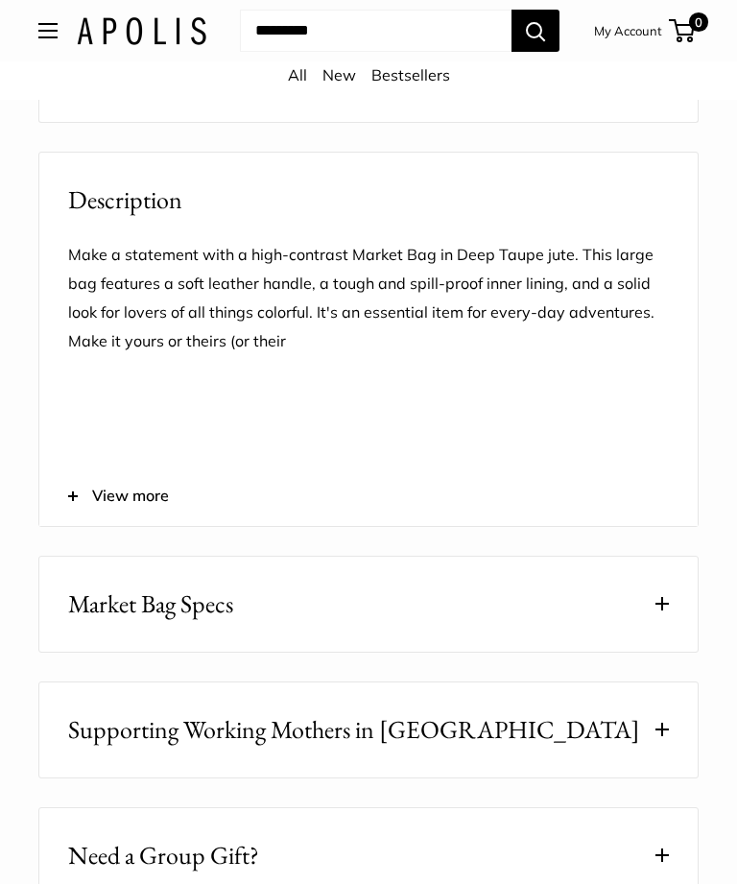
scroll to position [1752, 0]
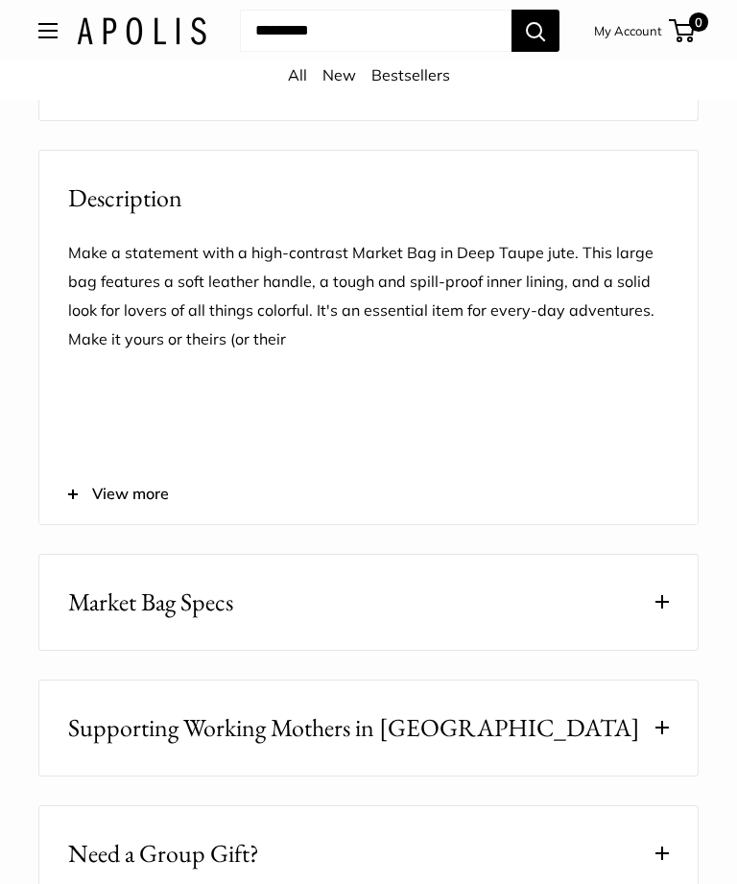
click at [510, 637] on button "Market Bag Specs" at bounding box center [368, 602] width 658 height 95
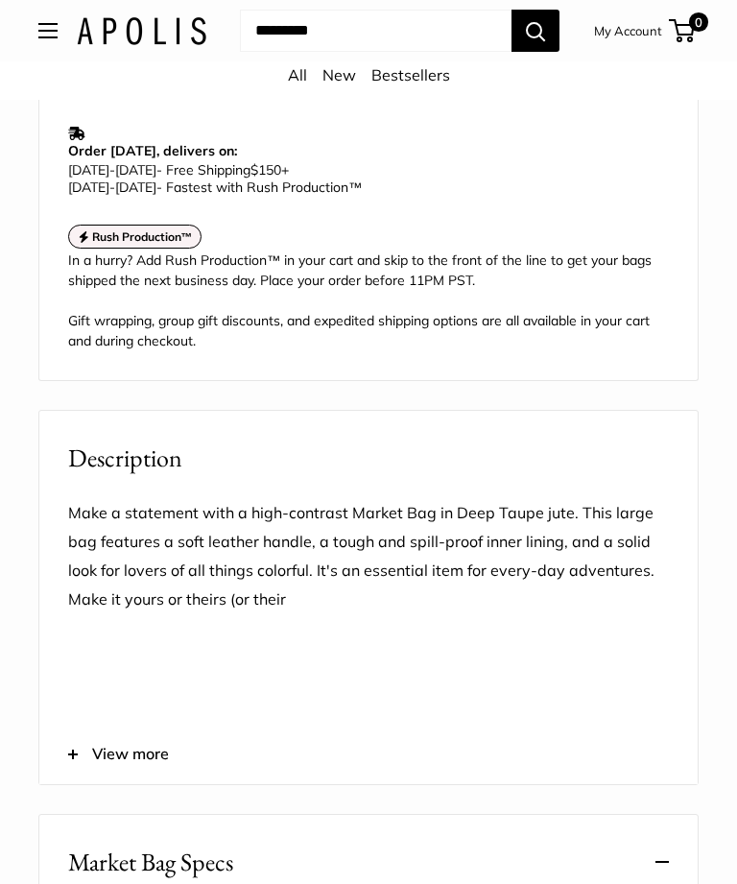
scroll to position [1493, 0]
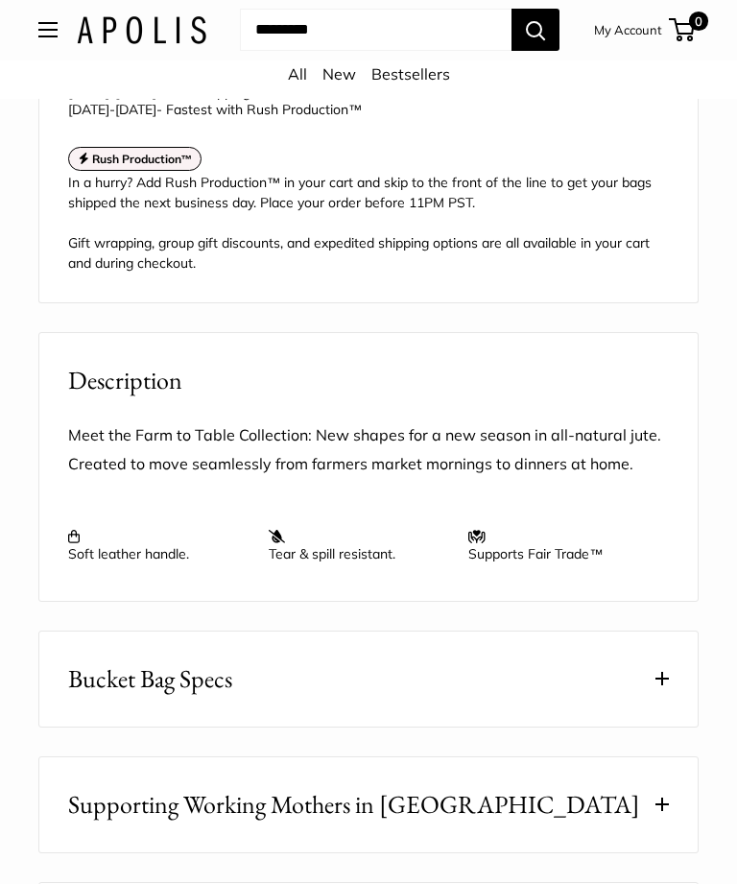
scroll to position [1756, 0]
click at [527, 702] on button "Bucket Bag Specs" at bounding box center [368, 679] width 658 height 95
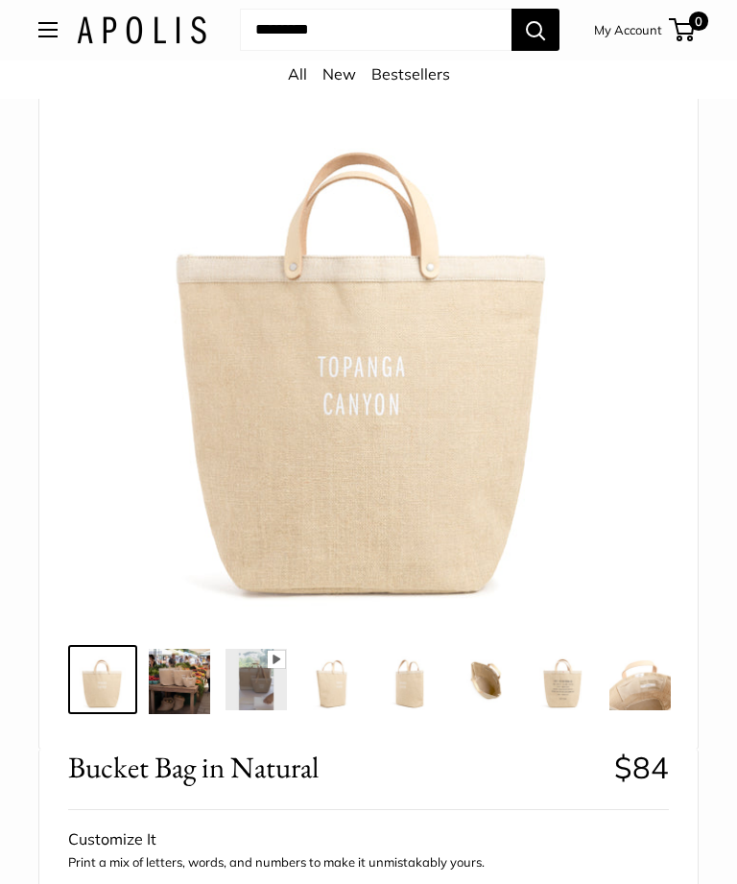
scroll to position [171, 0]
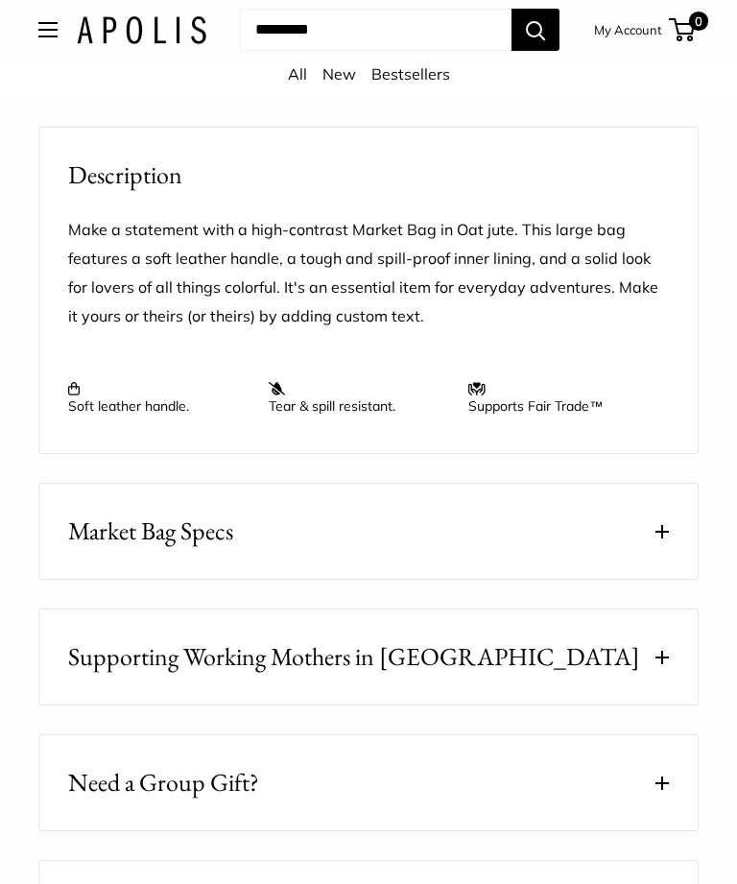
scroll to position [1807, 0]
click at [629, 562] on button "Market Bag Specs" at bounding box center [368, 532] width 658 height 95
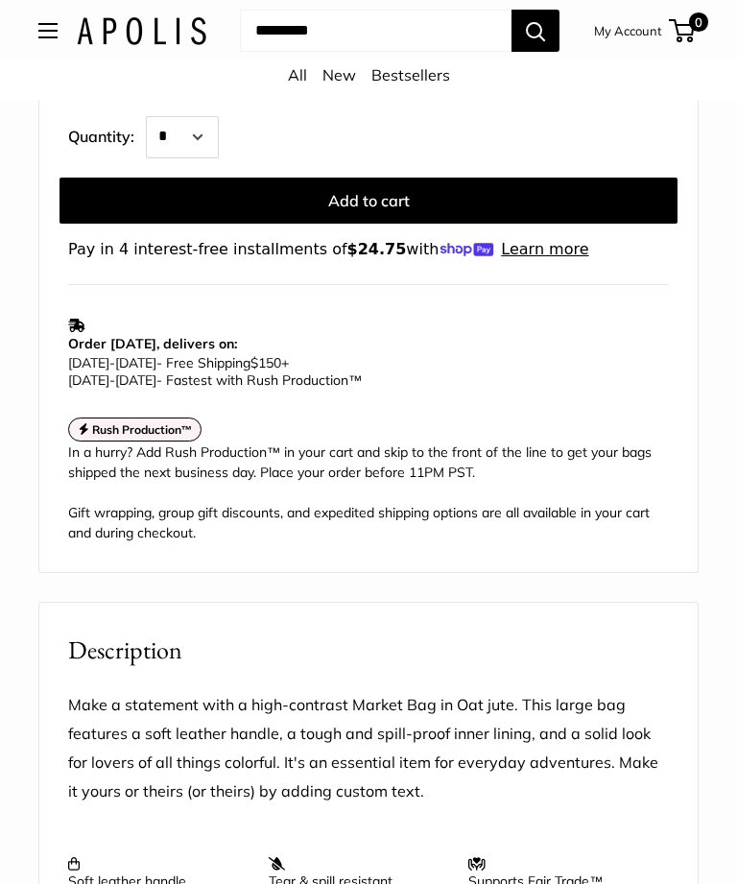
scroll to position [1334, 0]
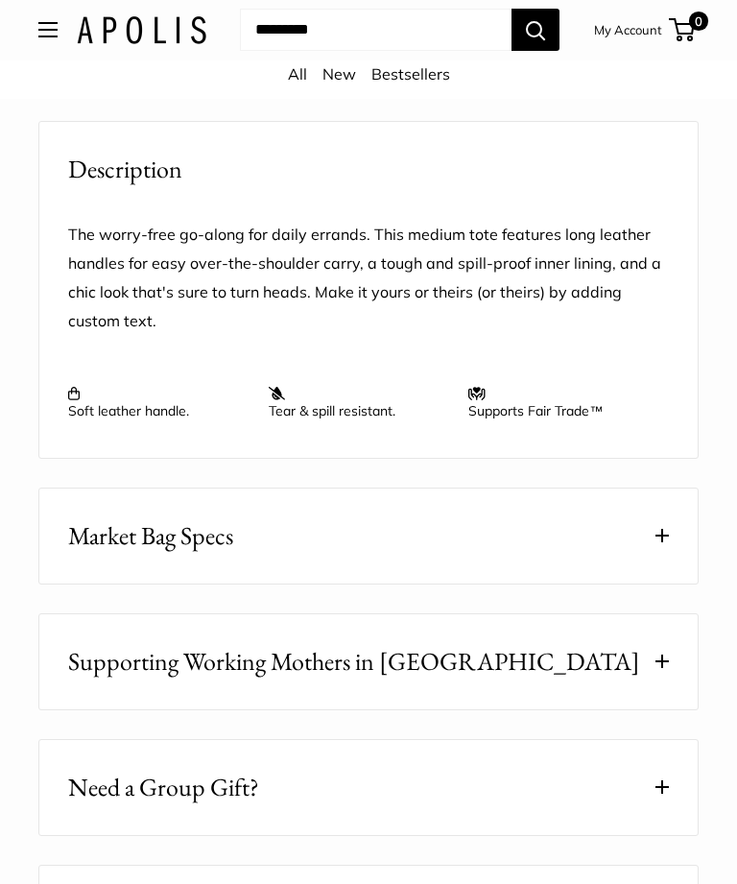
scroll to position [1780, 0]
click at [522, 551] on button "Market Bag Specs" at bounding box center [368, 536] width 658 height 95
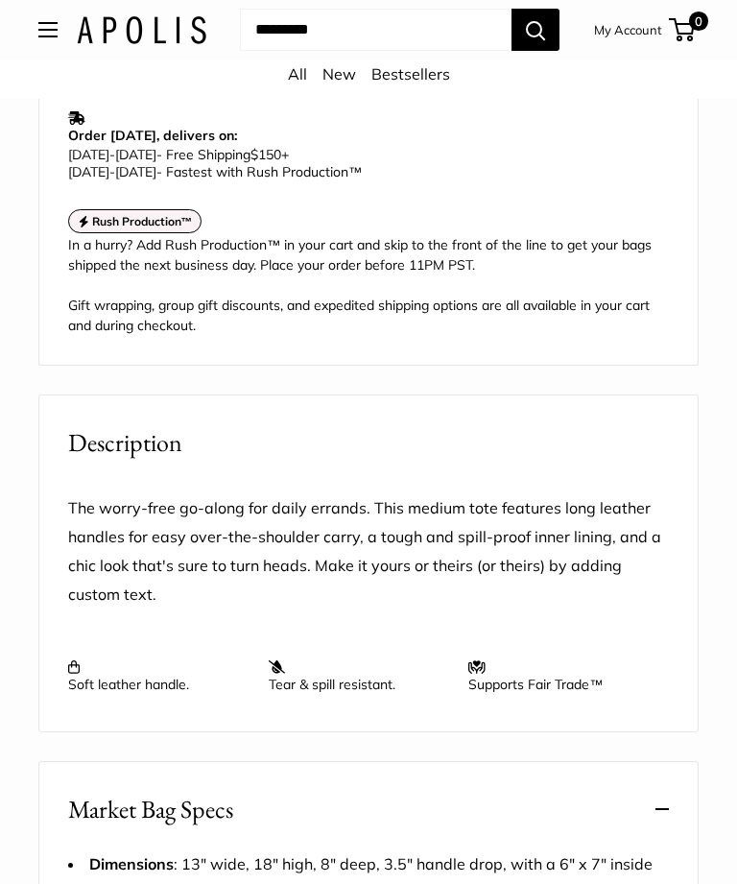
scroll to position [1489, 0]
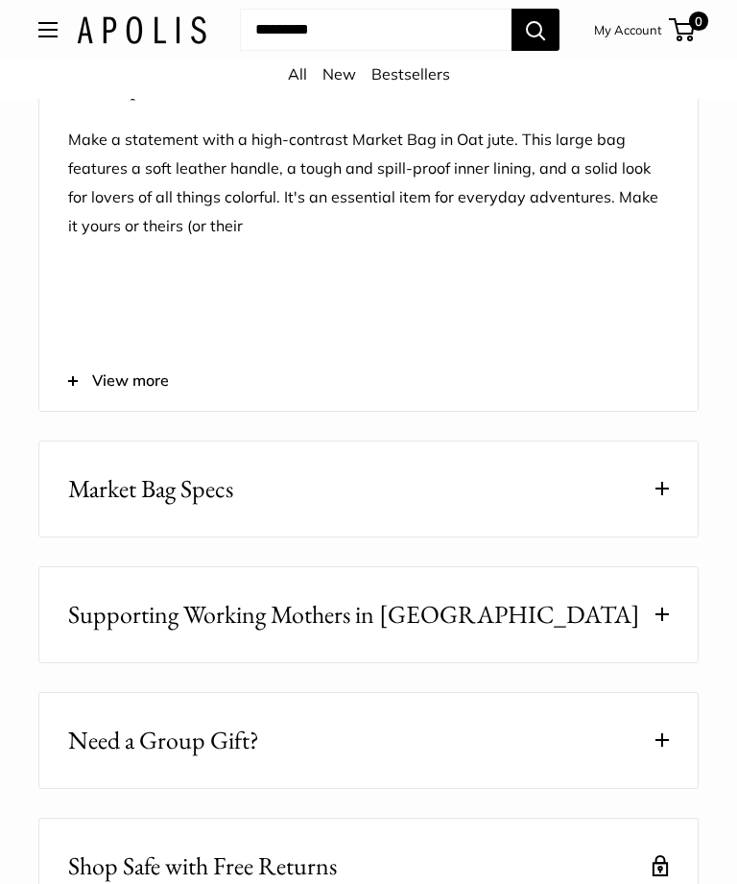
scroll to position [1865, 0]
click at [519, 517] on button "Market Bag Specs" at bounding box center [368, 488] width 658 height 95
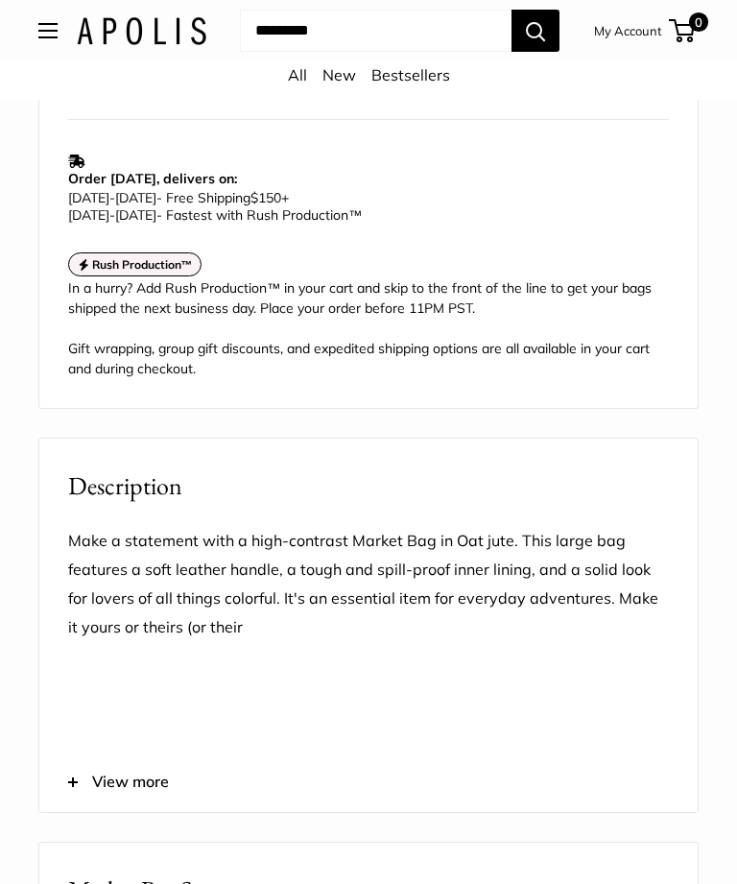
scroll to position [1457, 0]
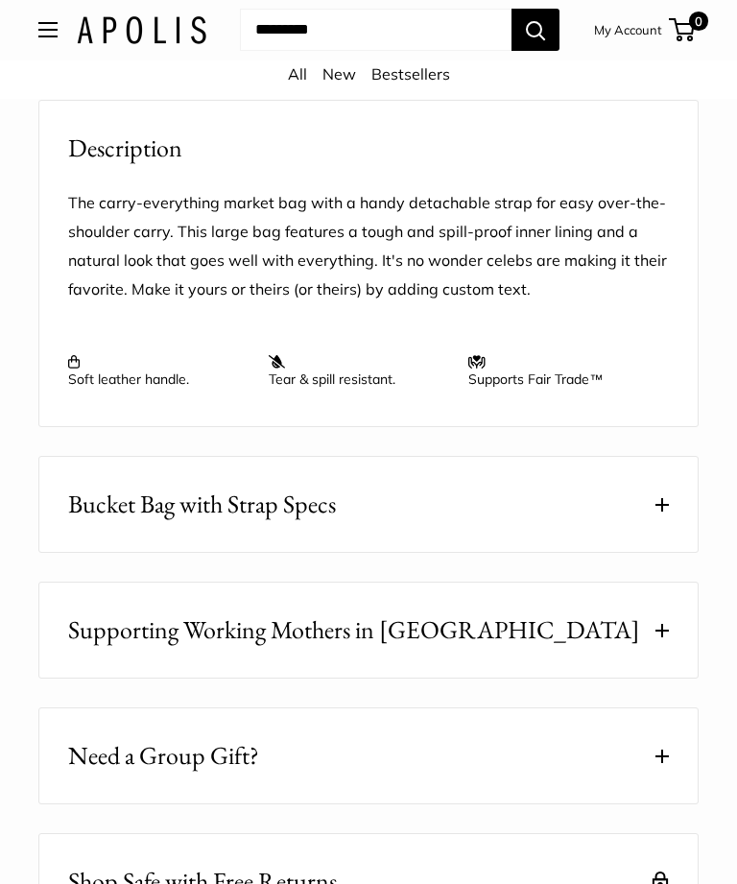
scroll to position [1838, 0]
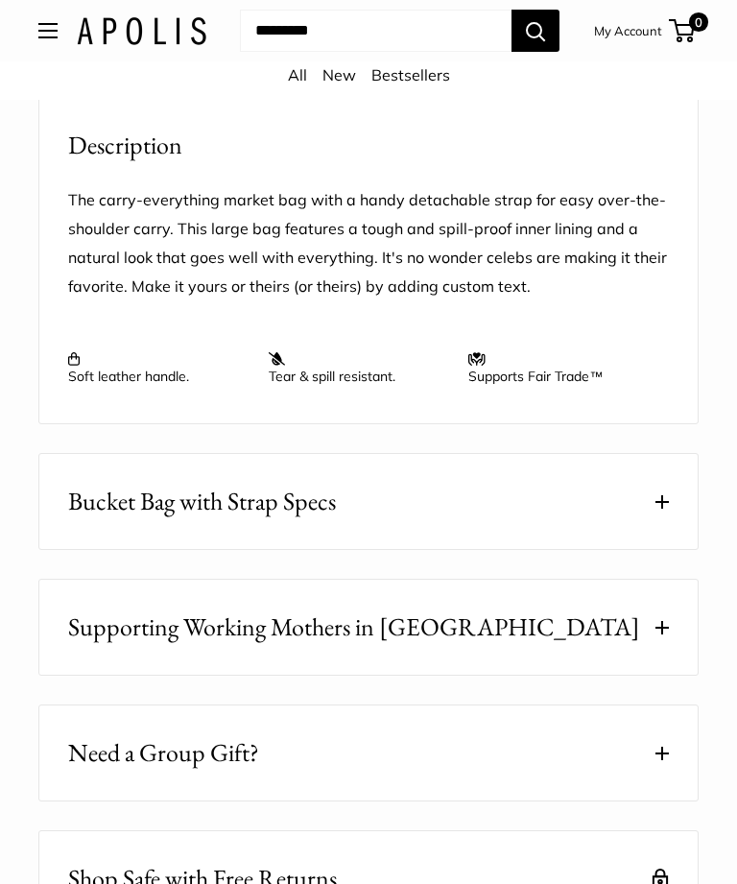
click at [509, 543] on button "Bucket Bag with Strap Specs" at bounding box center [368, 501] width 658 height 95
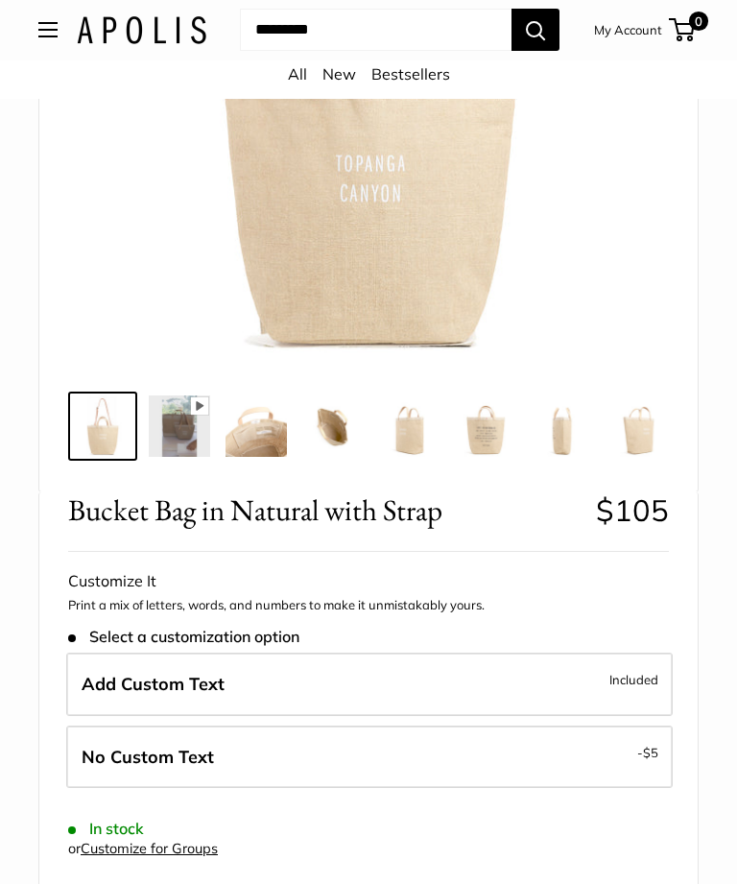
scroll to position [395, 0]
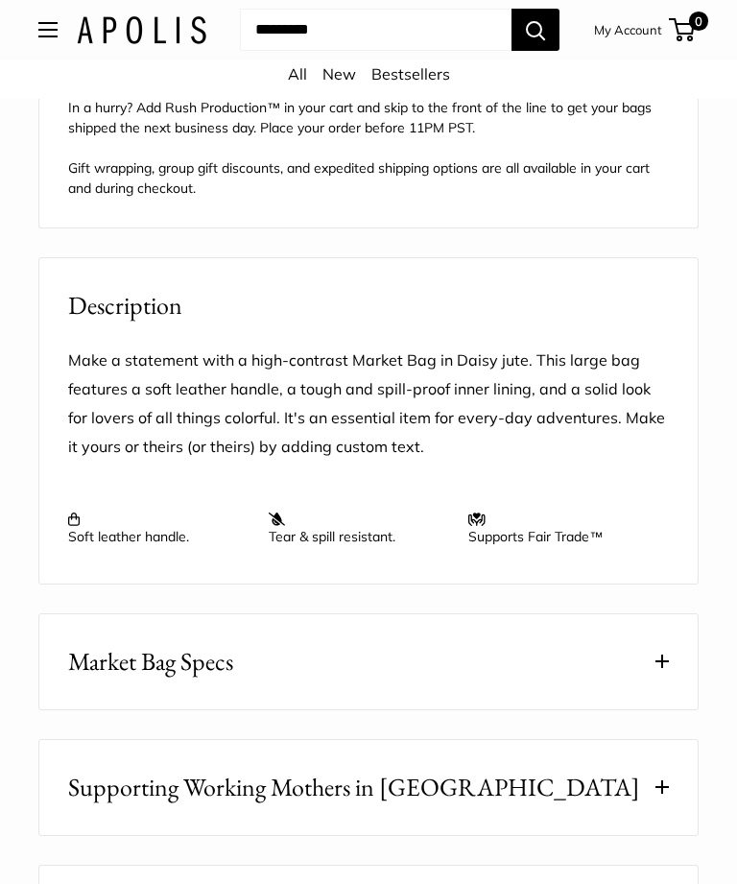
scroll to position [1778, 0]
click at [466, 693] on button "Market Bag Specs" at bounding box center [368, 661] width 658 height 95
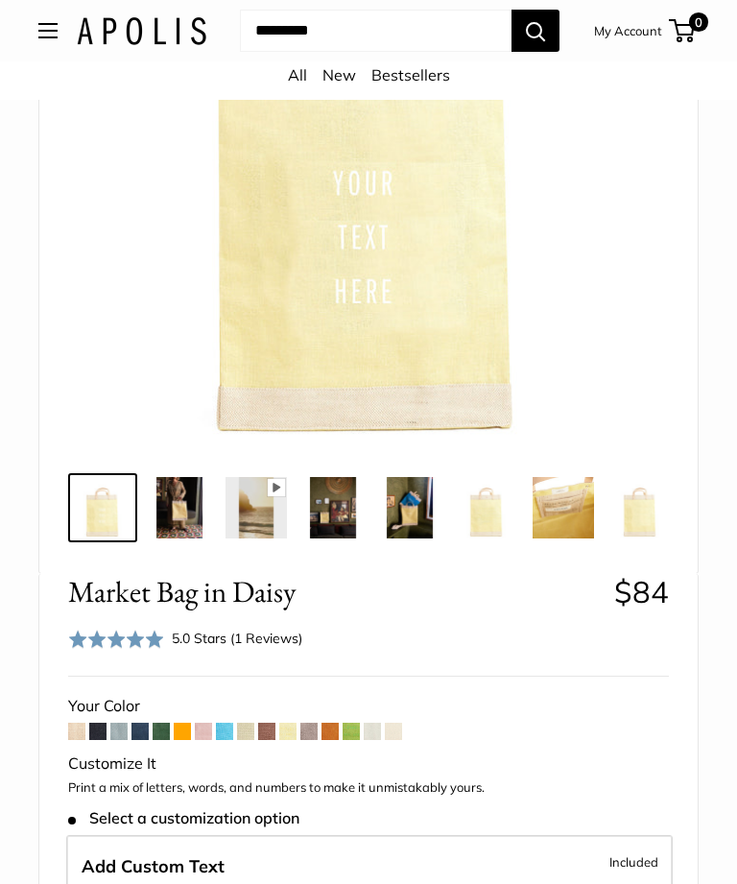
scroll to position [322, 0]
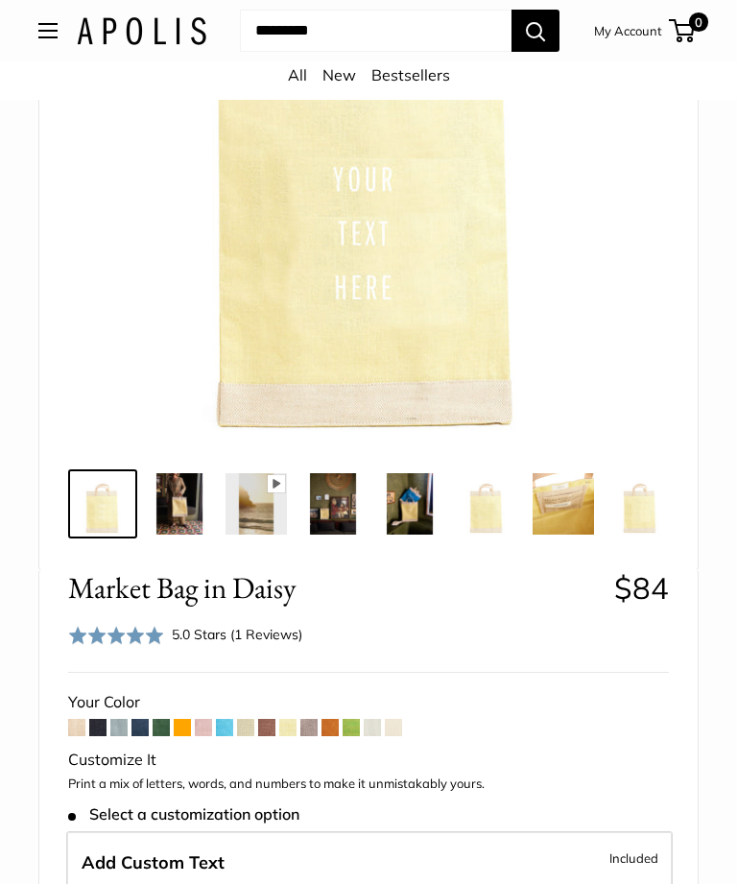
click at [124, 734] on span at bounding box center [118, 727] width 17 height 17
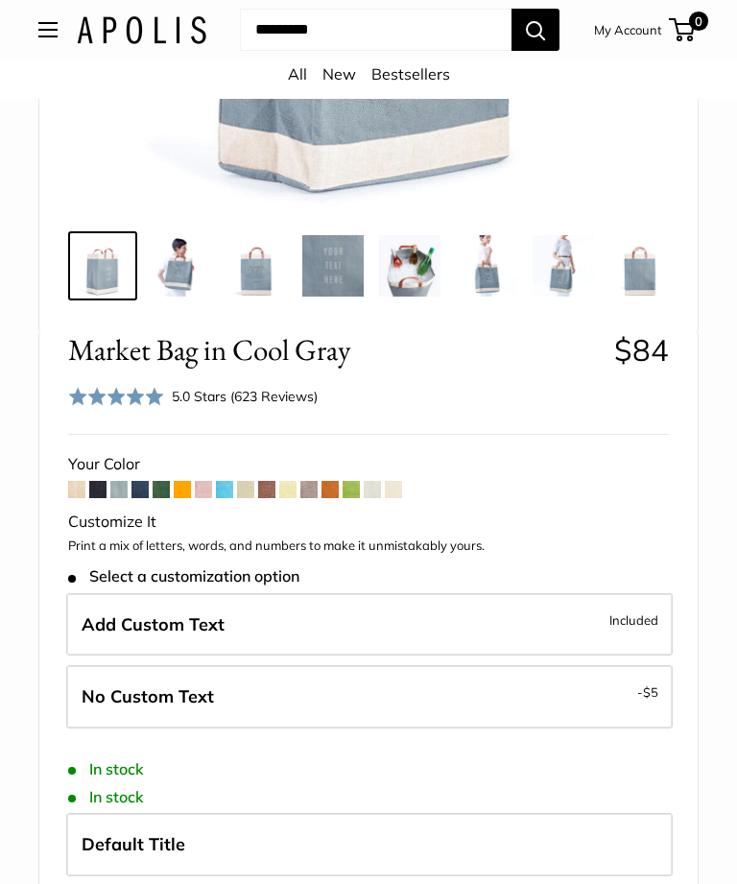
scroll to position [588, 0]
click at [303, 491] on span at bounding box center [308, 489] width 17 height 17
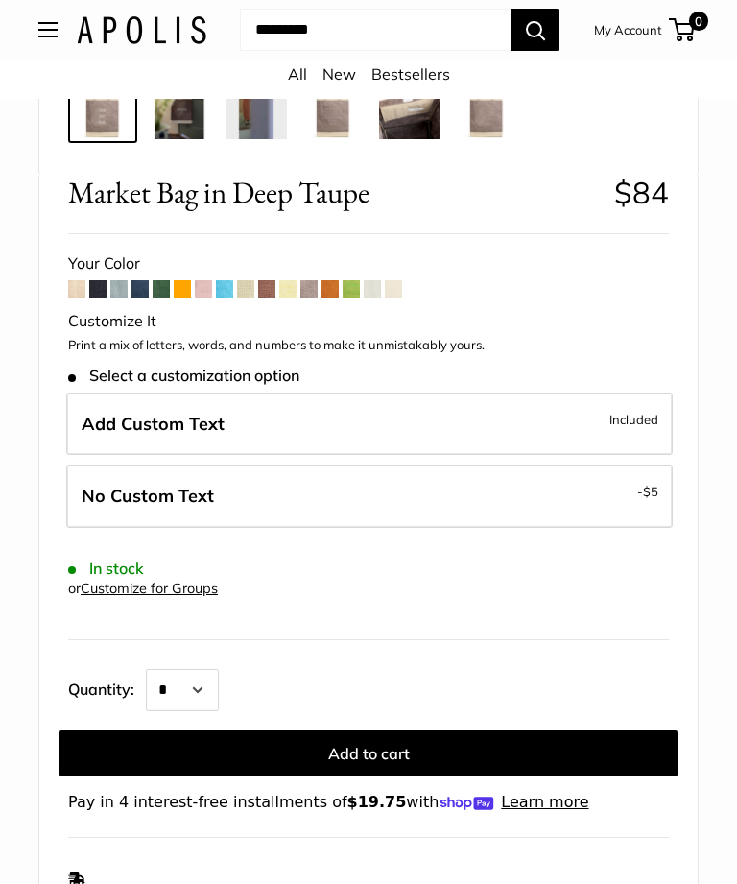
scroll to position [624, 0]
